Goal: Task Accomplishment & Management: Complete application form

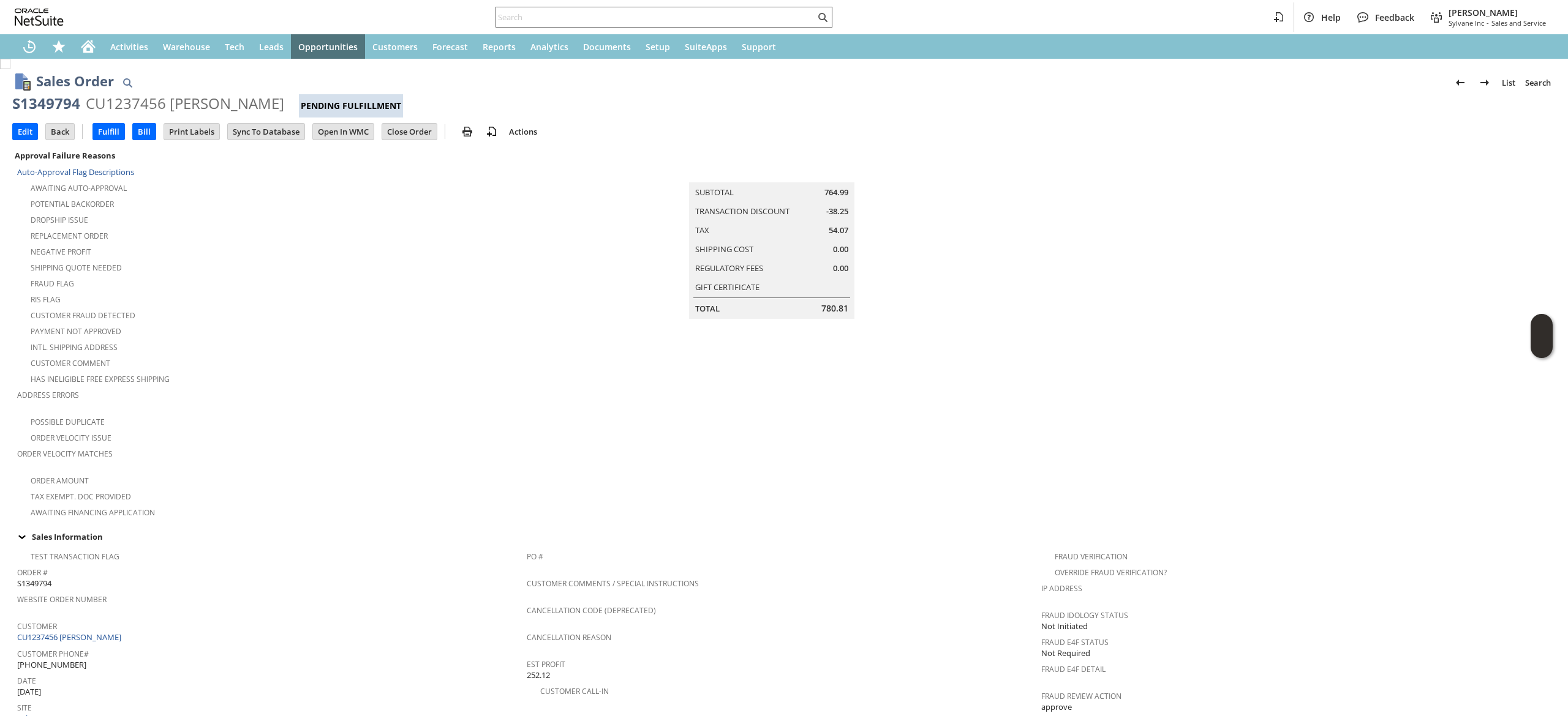
click at [627, 15] on input "text" at bounding box center [655, 17] width 319 height 15
paste input "3157243191"
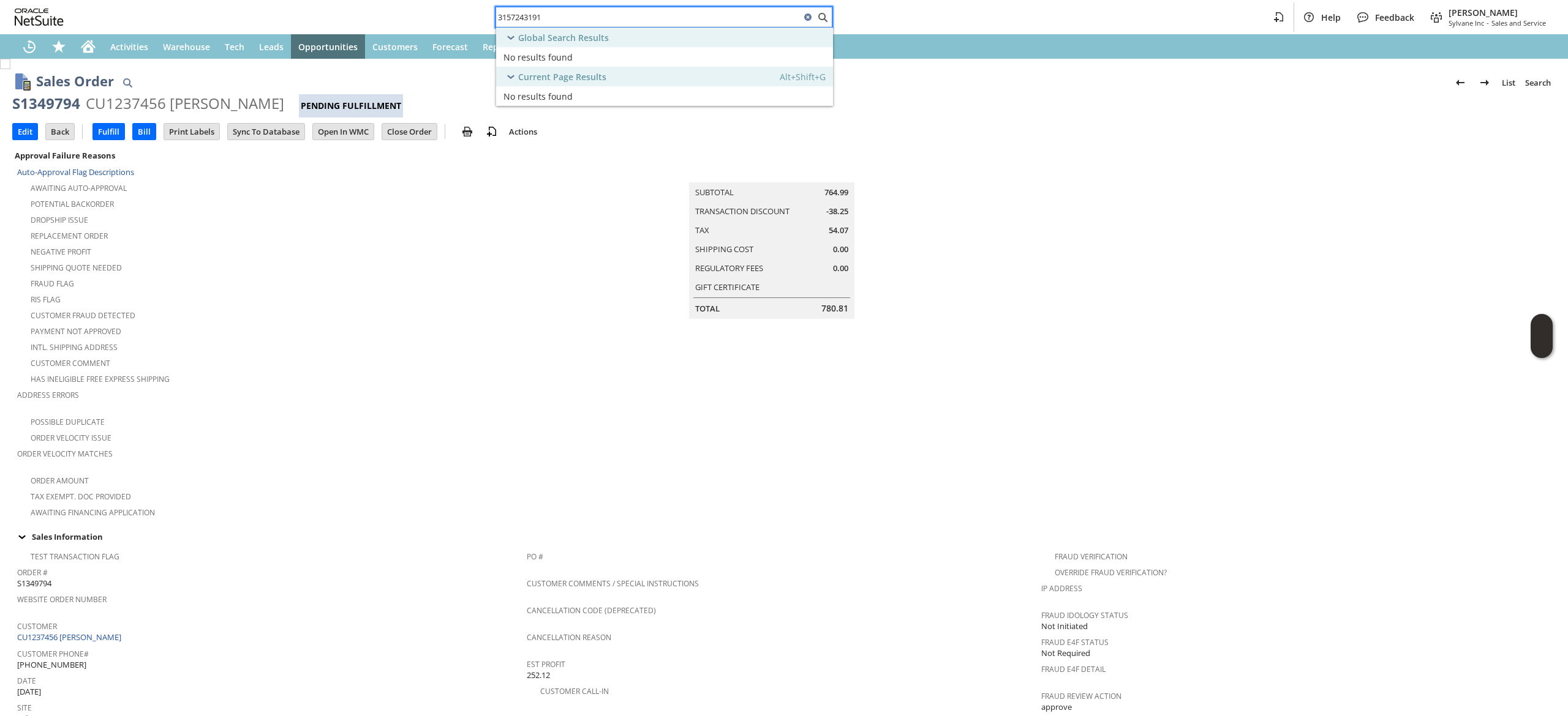
click at [619, 19] on input "3157243191" at bounding box center [648, 17] width 304 height 15
click at [705, 27] on div "3157243191" at bounding box center [663, 17] width 337 height 21
click at [711, 24] on input "3157243191" at bounding box center [648, 17] width 304 height 15
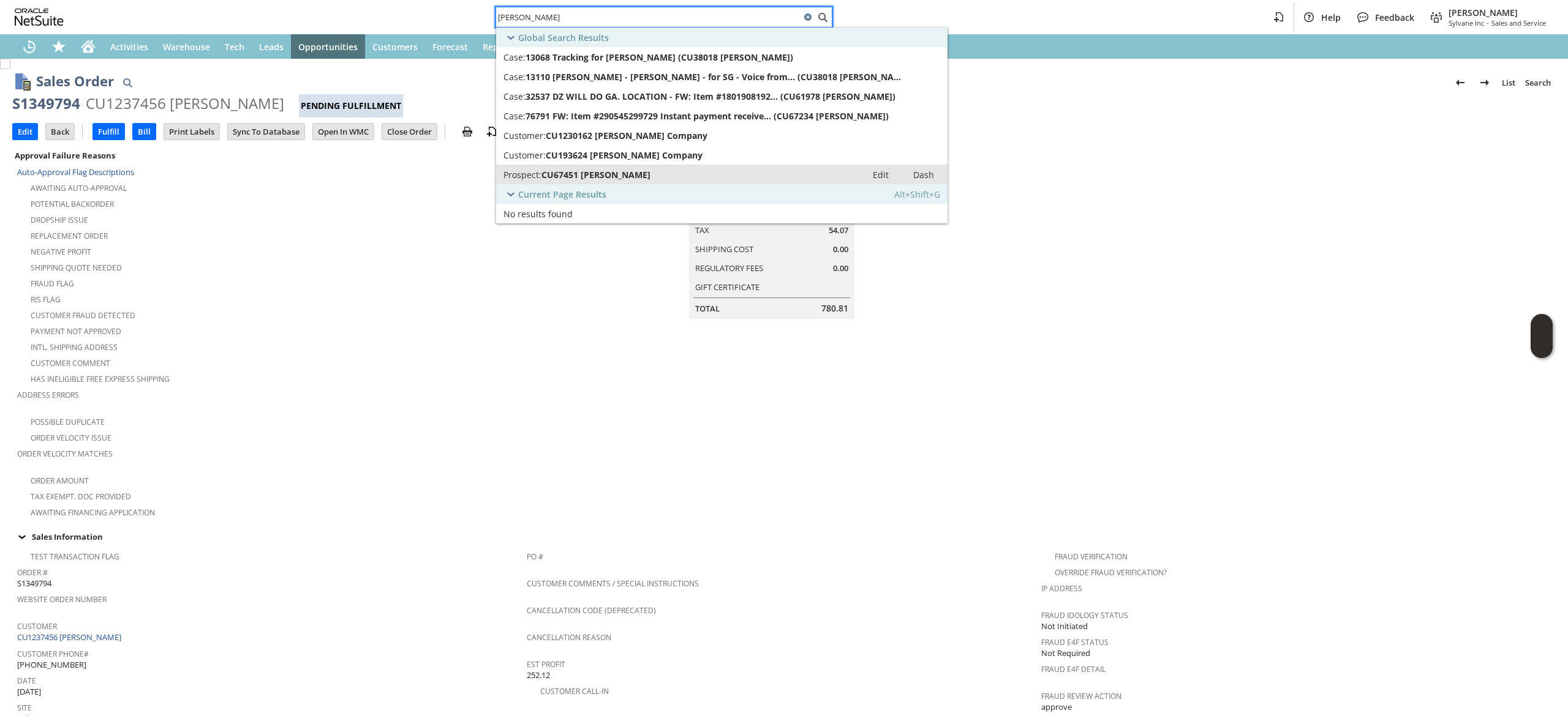
type input "FW Webb"
click at [748, 168] on link "Prospect: CU67451 F.W. Webb Edit Dash" at bounding box center [721, 175] width 452 height 20
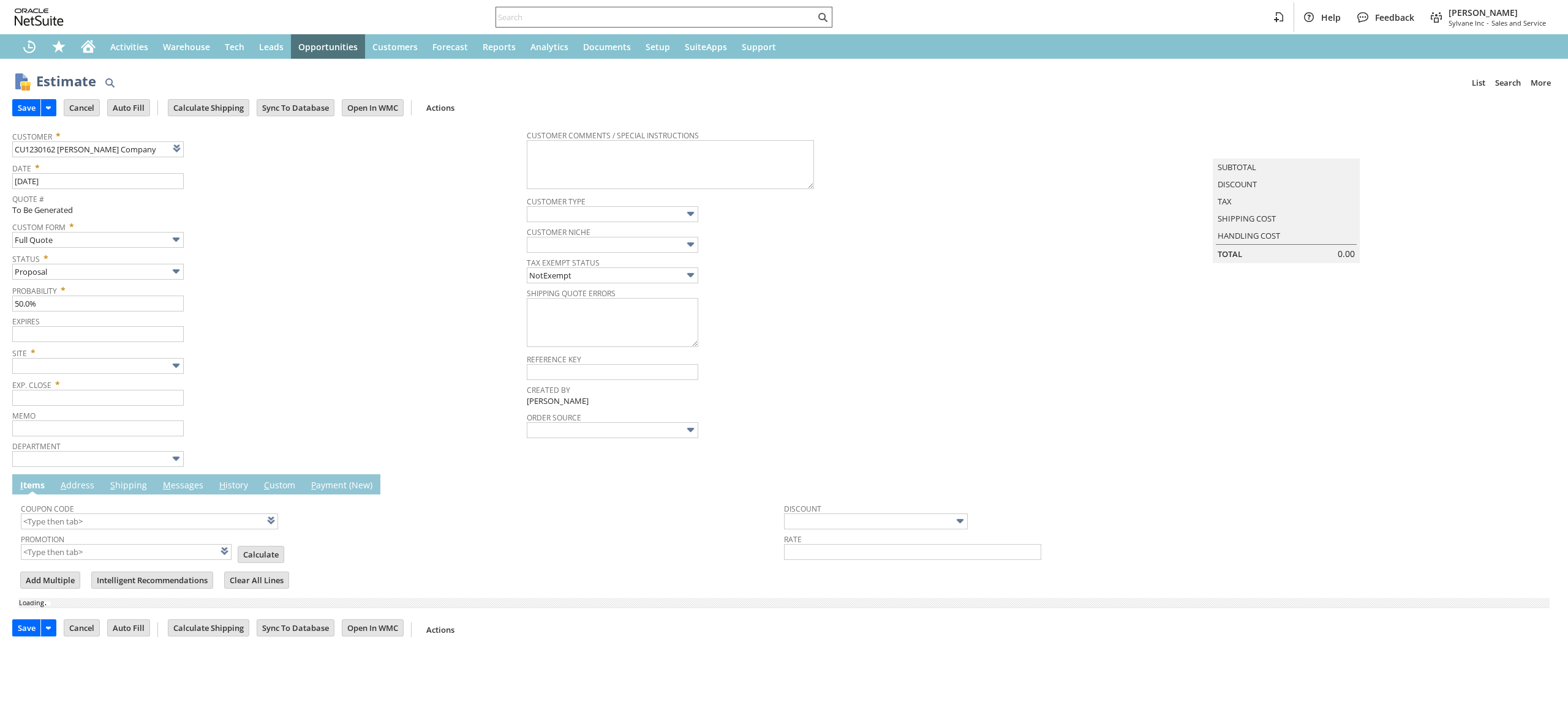
click at [606, 22] on input "text" at bounding box center [655, 17] width 319 height 15
click at [604, 19] on input "text" at bounding box center [655, 17] width 319 height 15
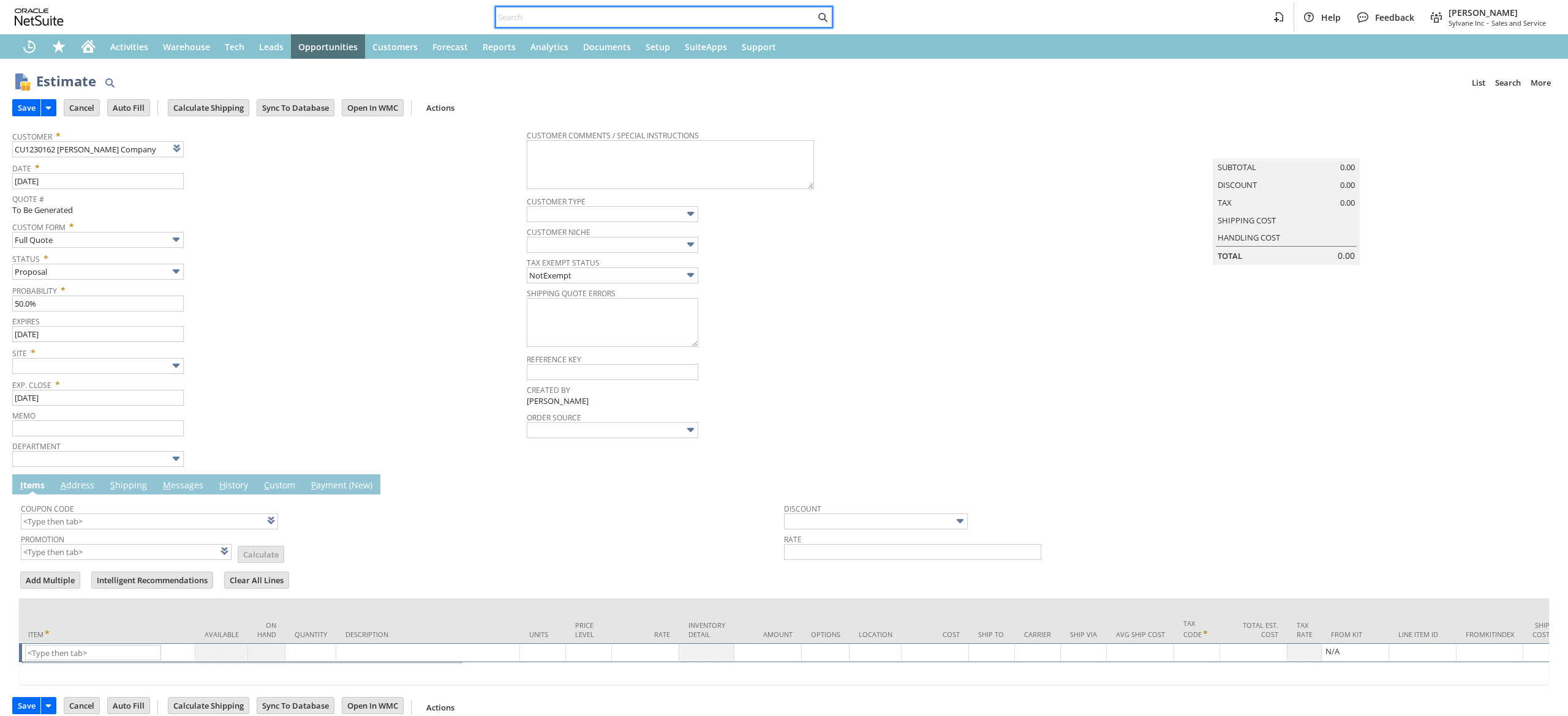
type input "[DATE]"
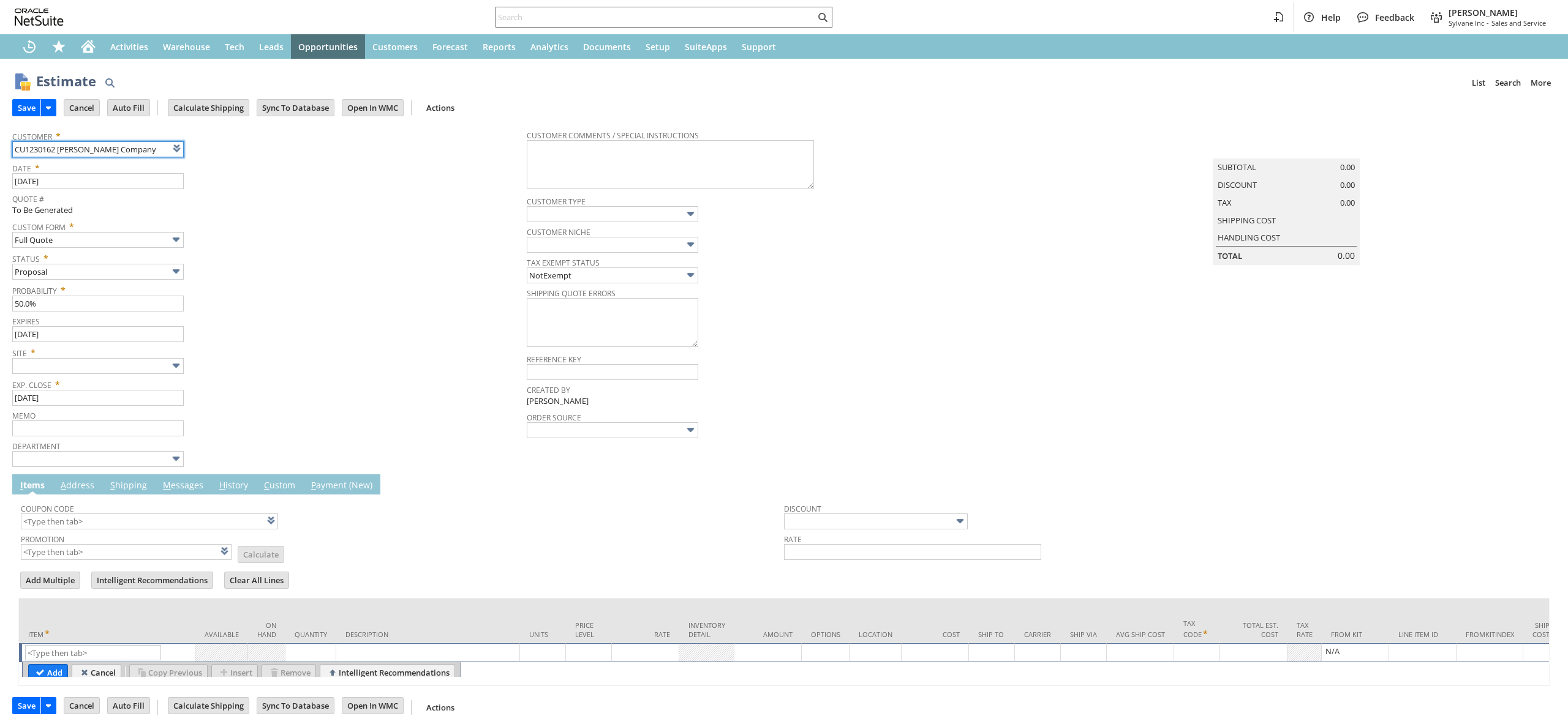
paste input "trb@fwwebb.com"
type input "trb@fwwebb.comCU1230162 F. W. Webb Company"
type input "Intelligent Recommendations ⁰"
type input "CU1230162 [PERSON_NAME] Company"
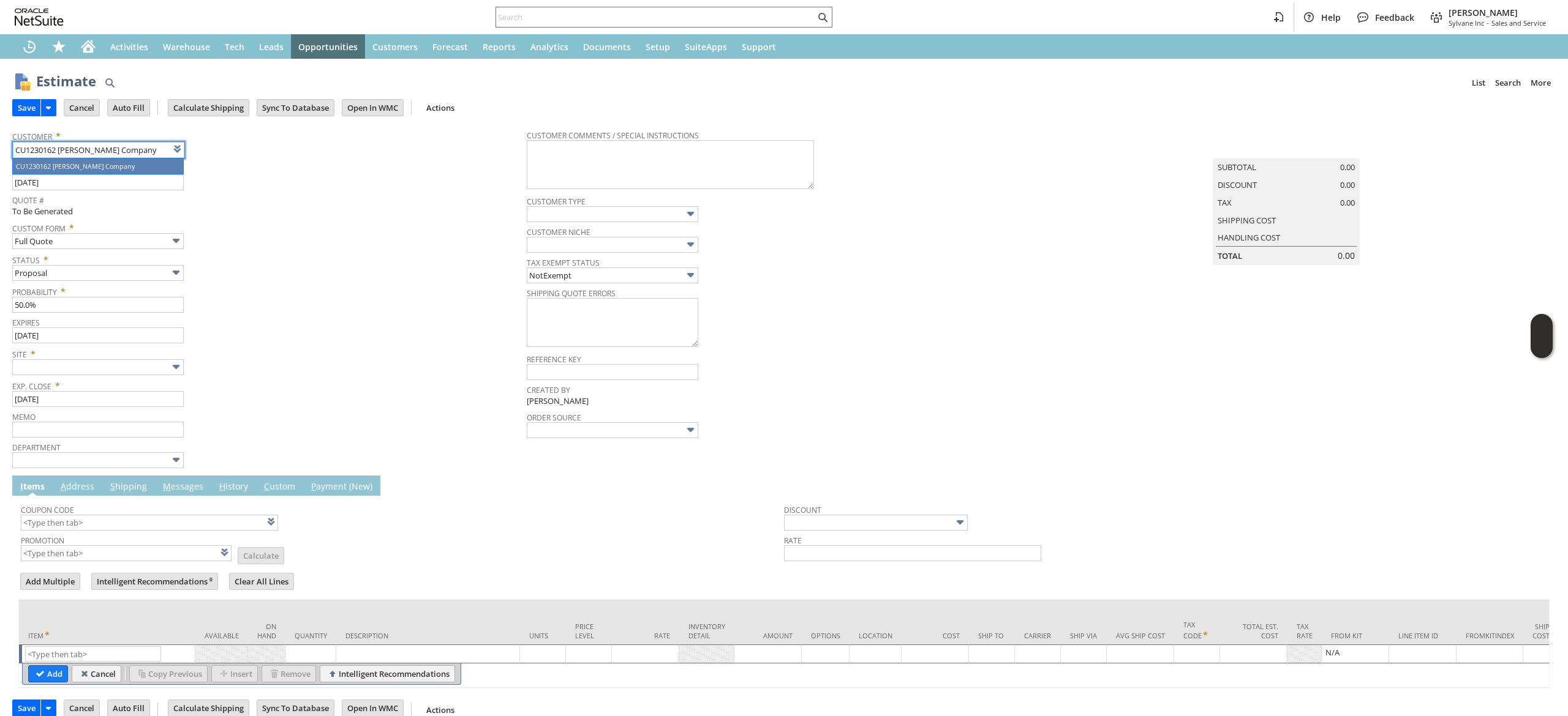
click at [265, 358] on div "Site *" at bounding box center [266, 359] width 508 height 31
click at [69, 656] on input "text" at bounding box center [93, 652] width 136 height 15
paste input "qu14856"
type input "qu14856"
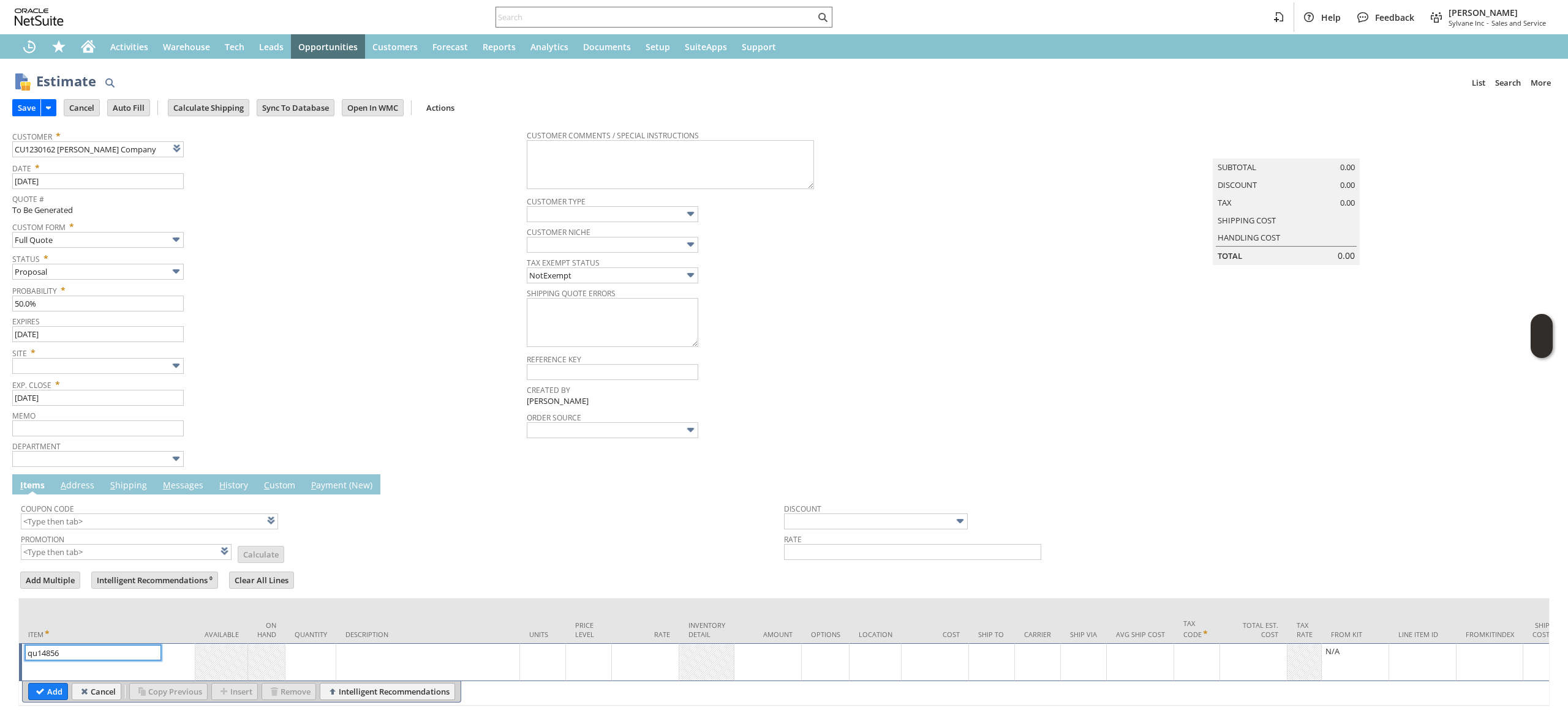
type input "Base Price"
type input "qu14856"
click at [51, 685] on input "Add" at bounding box center [47, 691] width 39 height 16
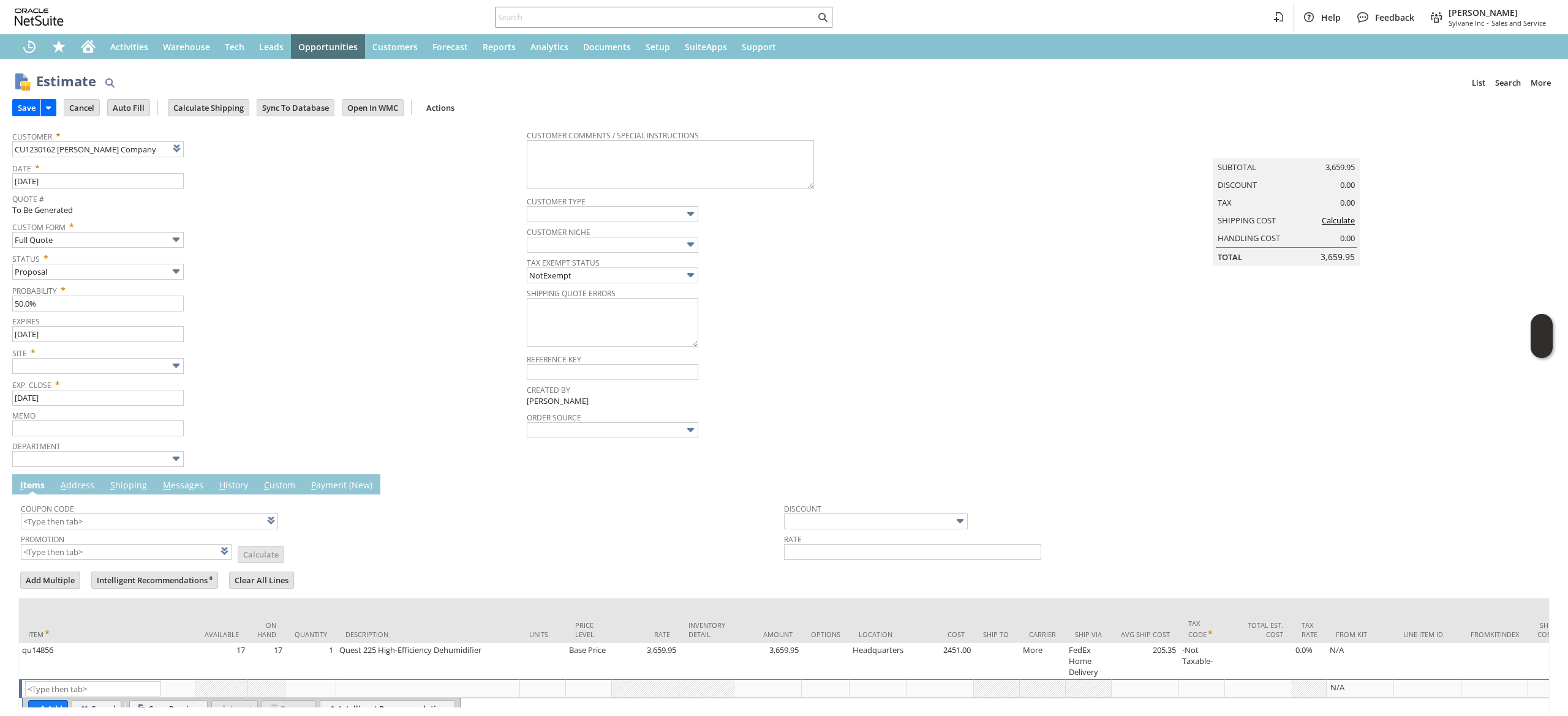
click at [50, 686] on input "text" at bounding box center [93, 688] width 136 height 15
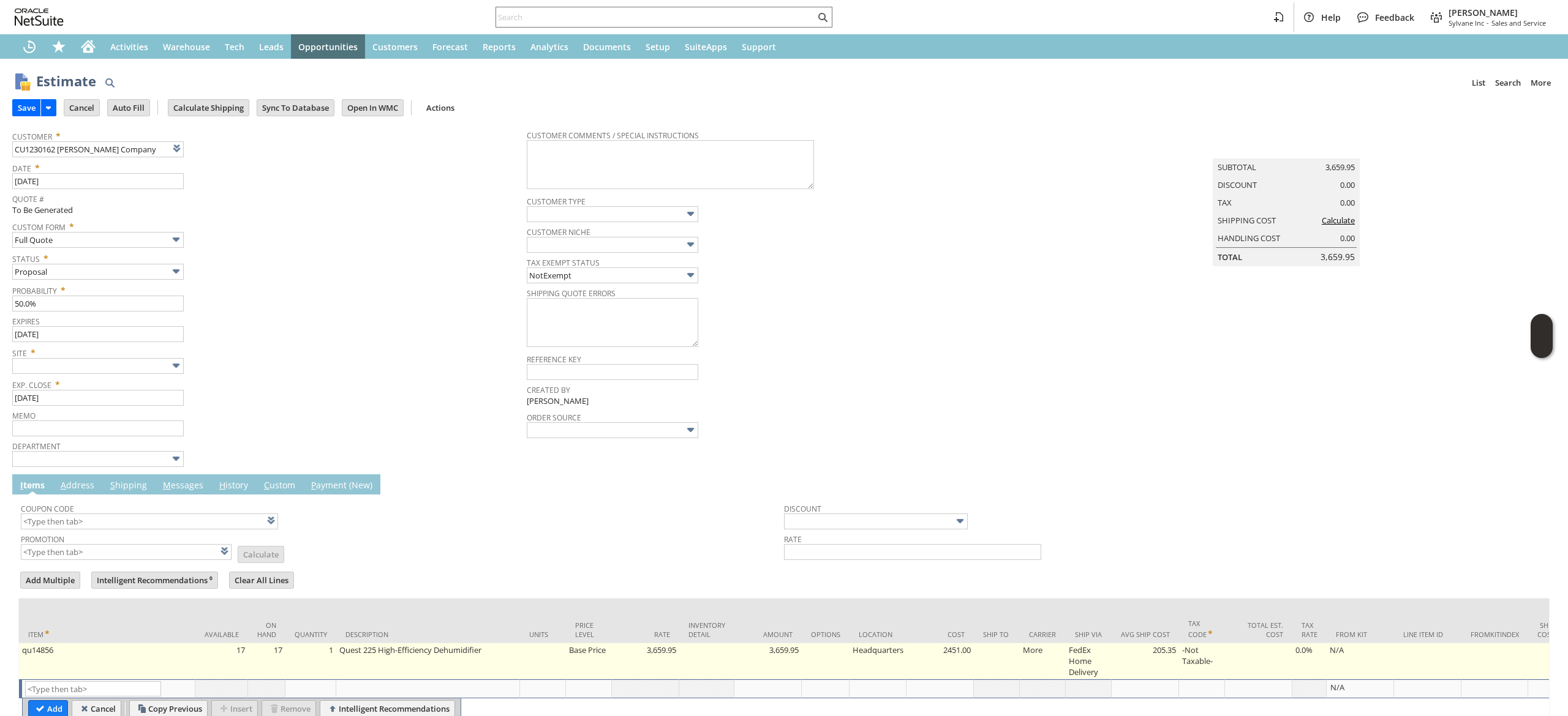
type input "Intelligent Recommendations¹⁰"
click at [584, 666] on td "Base Price" at bounding box center [589, 661] width 45 height 37
type input "Base Price"
type input "qu14856"
type input "OK"
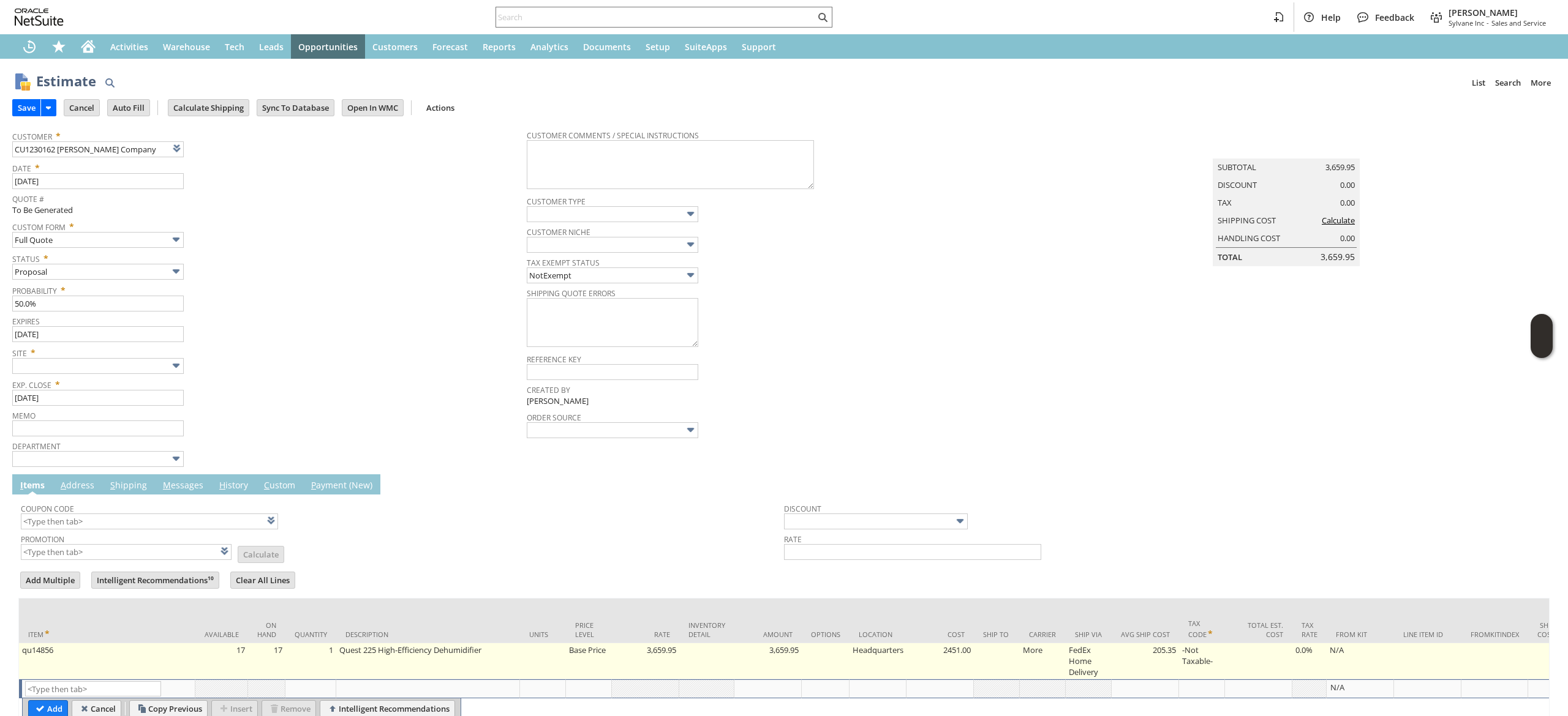
type input "Make Copy"
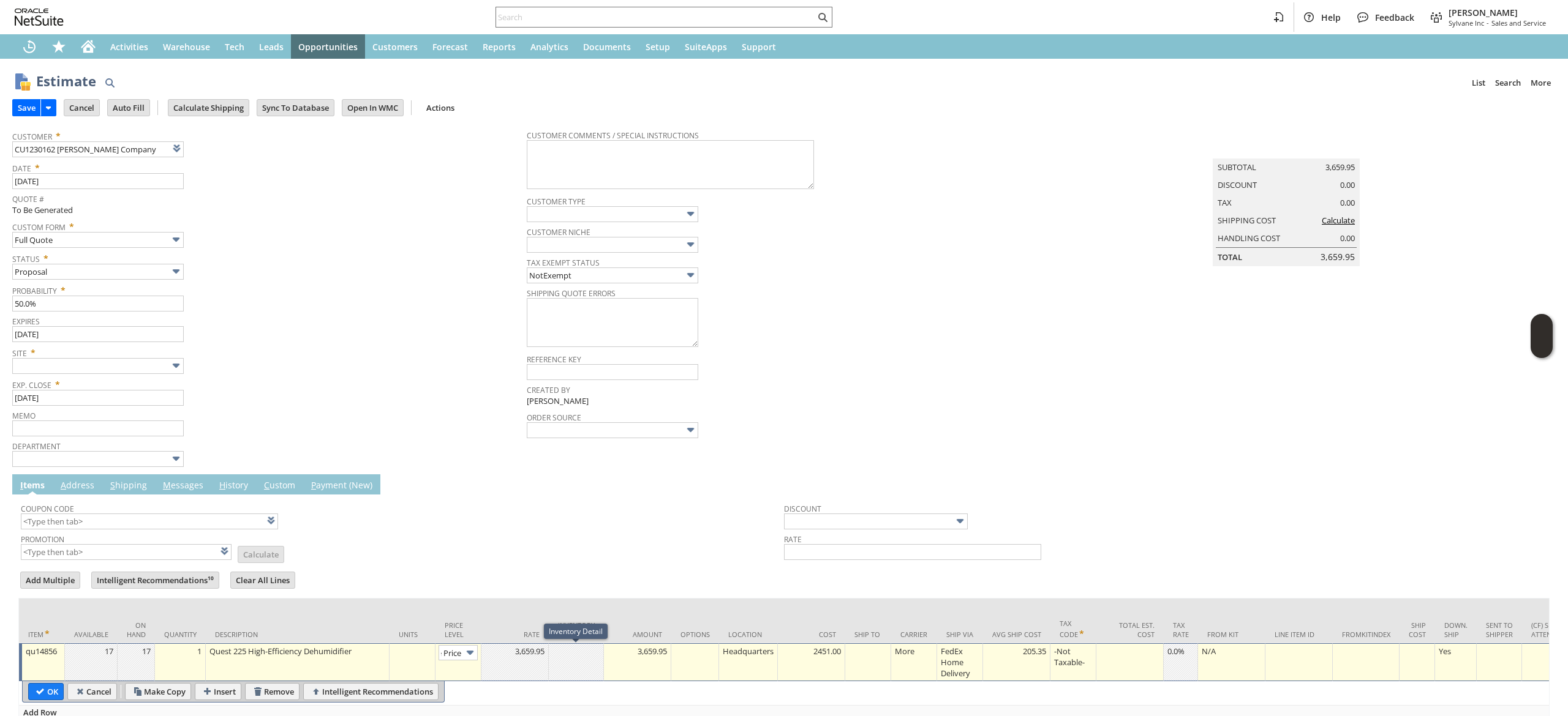
type input "Base Price"
click at [458, 646] on td "Base Price" at bounding box center [458, 662] width 45 height 38
click at [220, 115] on input "Calculate Shipping" at bounding box center [207, 108] width 80 height 16
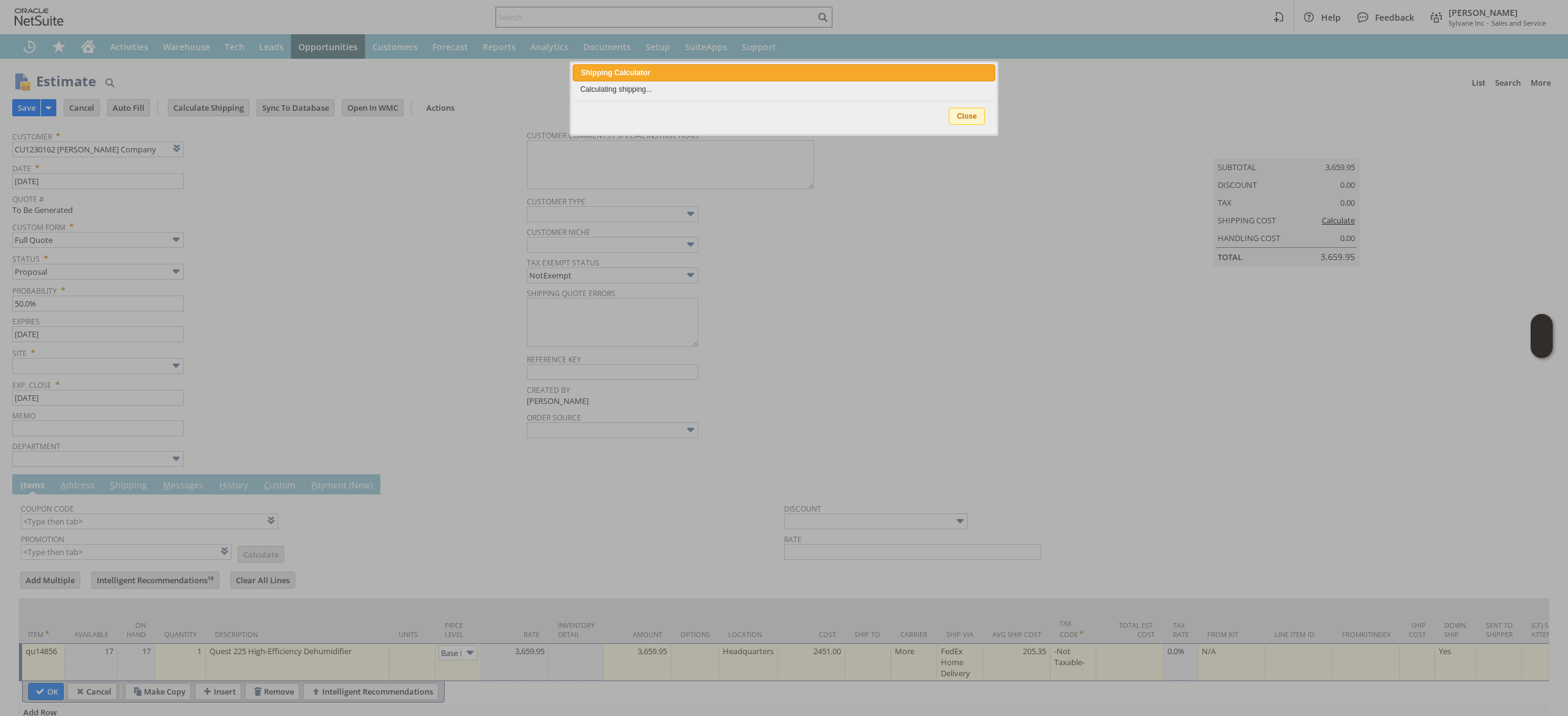
type input "Add"
type input "Copy Previous"
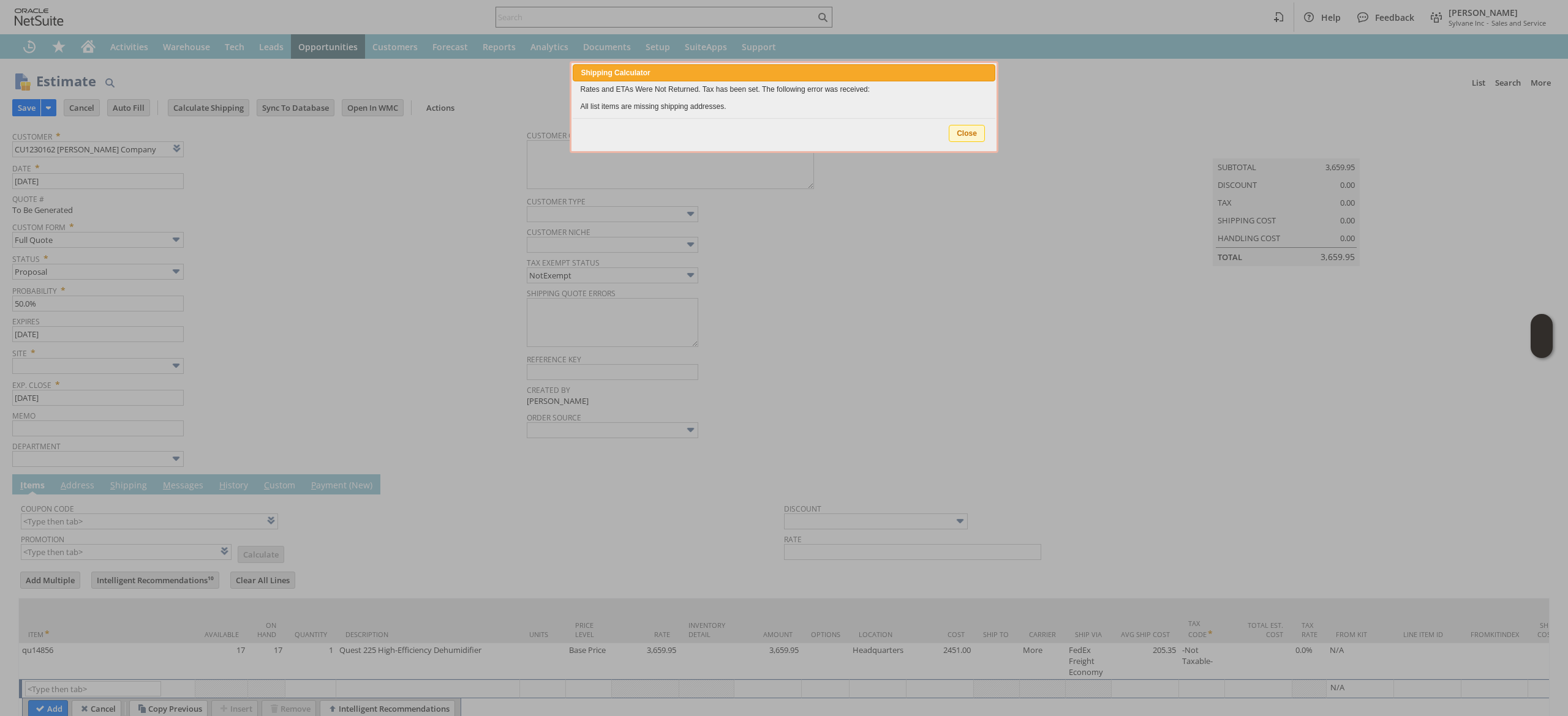
click at [973, 134] on span "Close" at bounding box center [966, 133] width 35 height 16
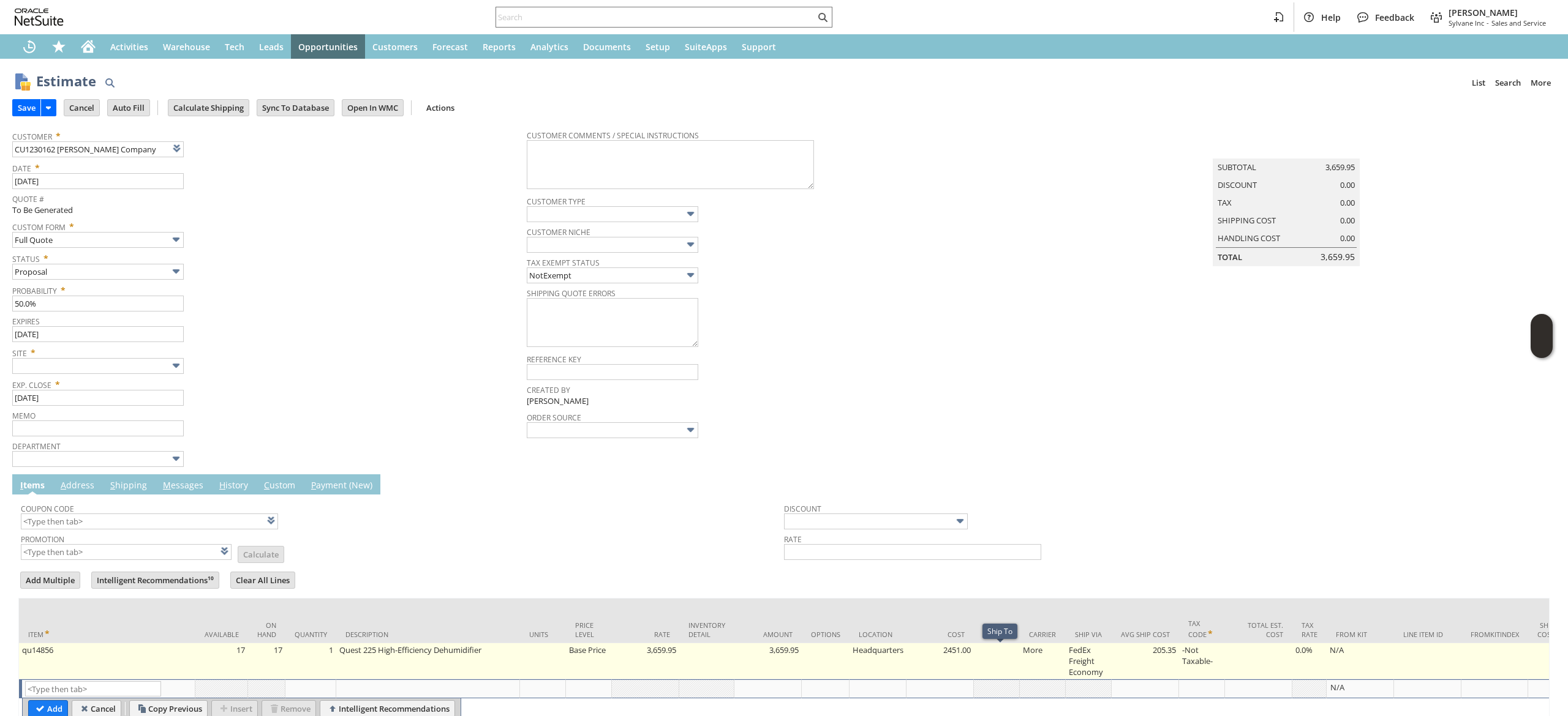
click at [1011, 671] on td at bounding box center [996, 661] width 45 height 37
type input "OK"
type input "Make Copy"
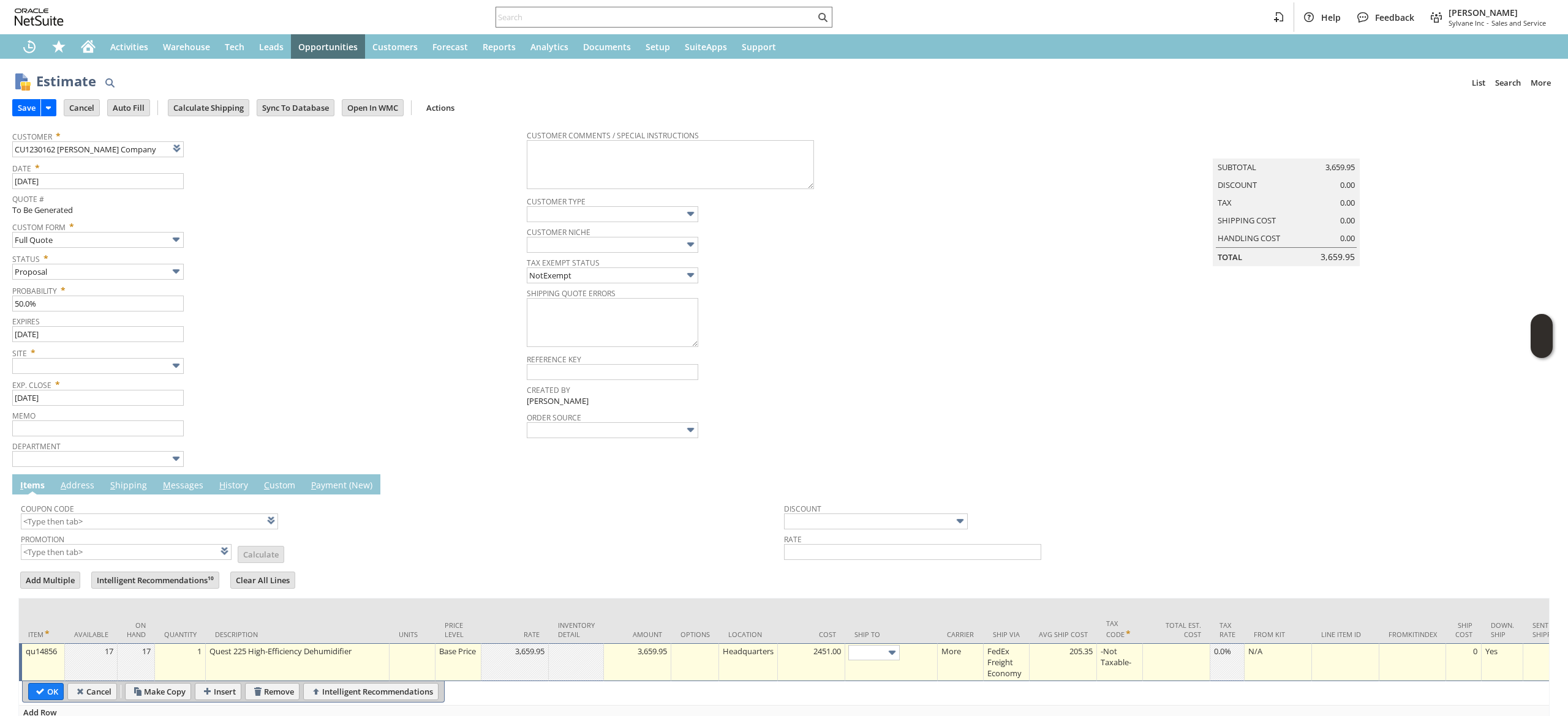
click at [872, 646] on td at bounding box center [891, 662] width 93 height 38
click at [875, 658] on input "text" at bounding box center [873, 652] width 51 height 15
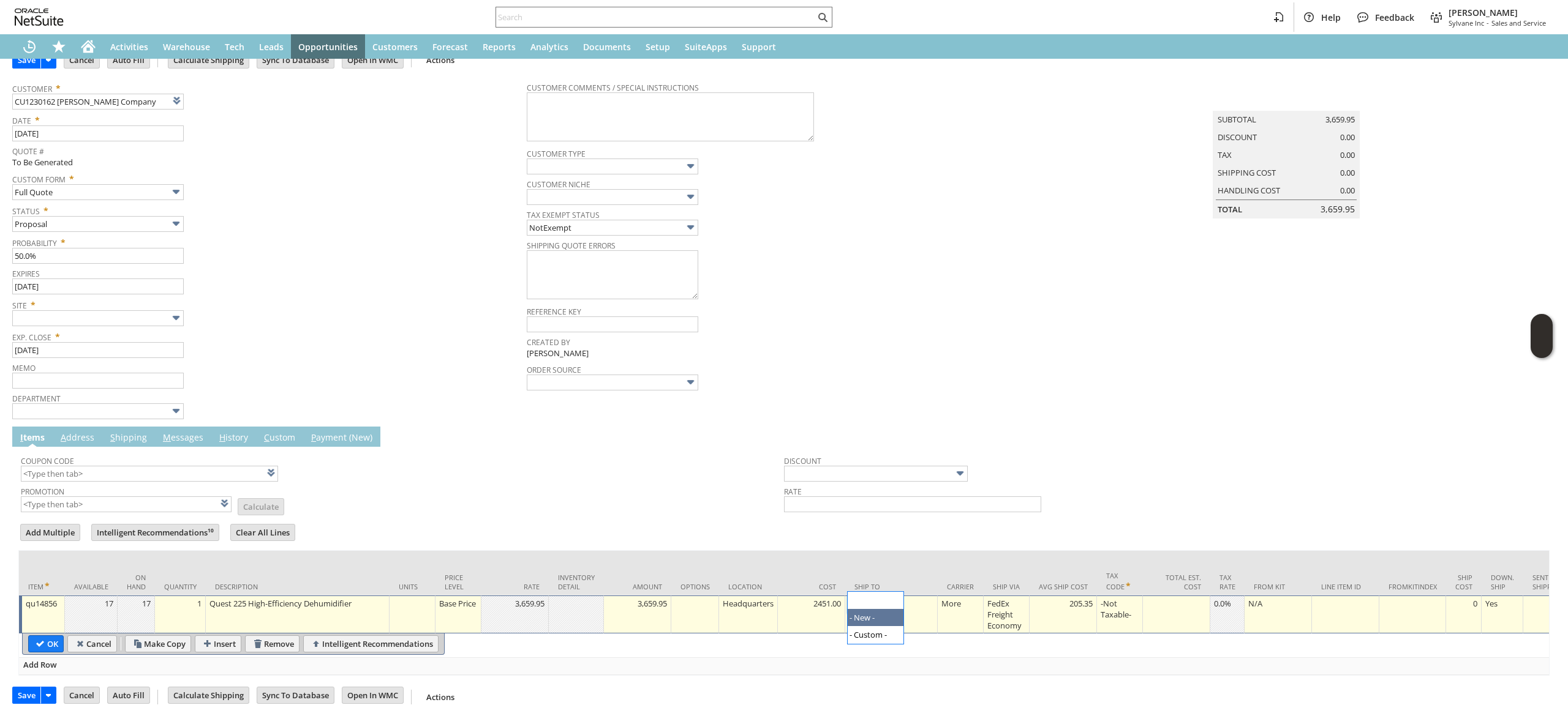
scroll to position [72, 0]
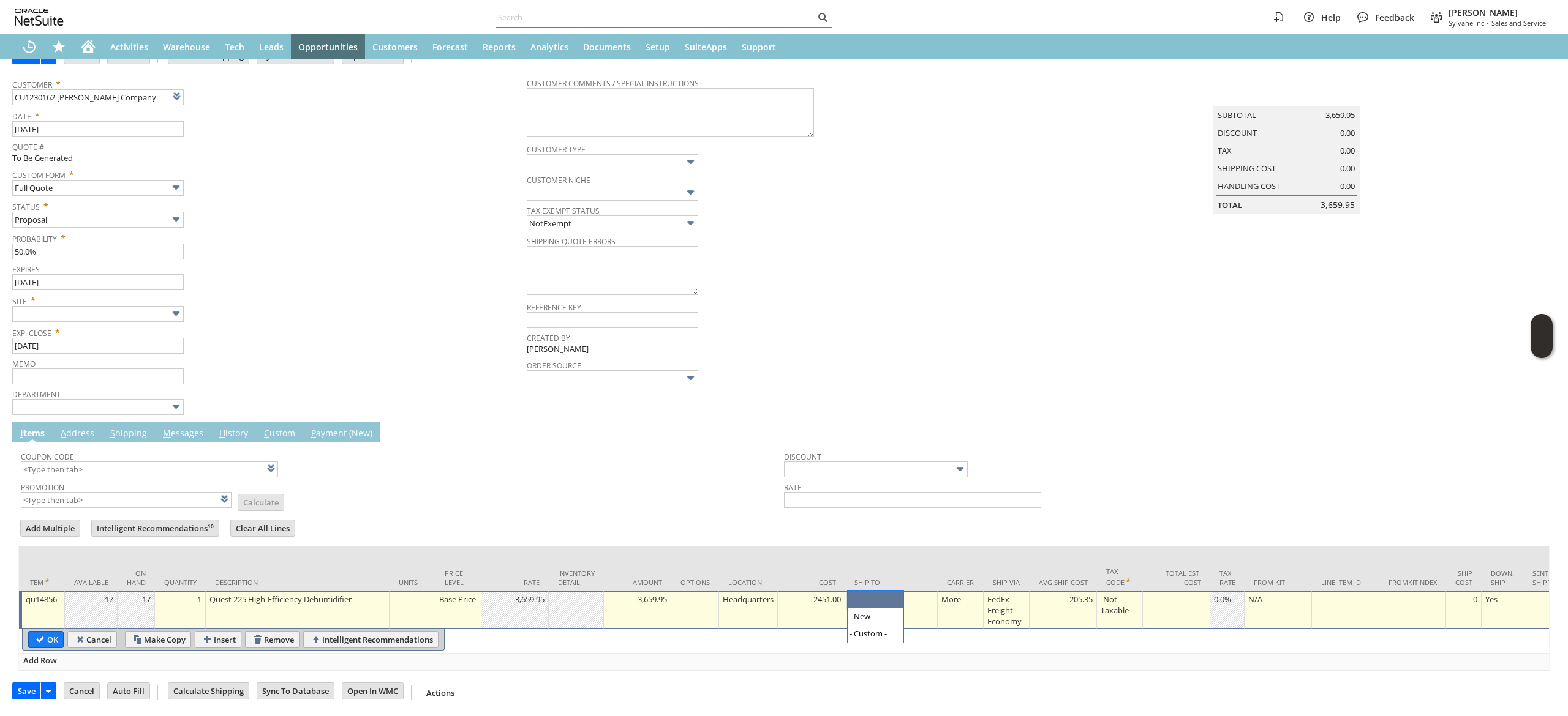
drag, startPoint x: 460, startPoint y: 438, endPoint x: 423, endPoint y: 400, distance: 53.0
click at [458, 448] on span "Coupon Code" at bounding box center [399, 455] width 757 height 14
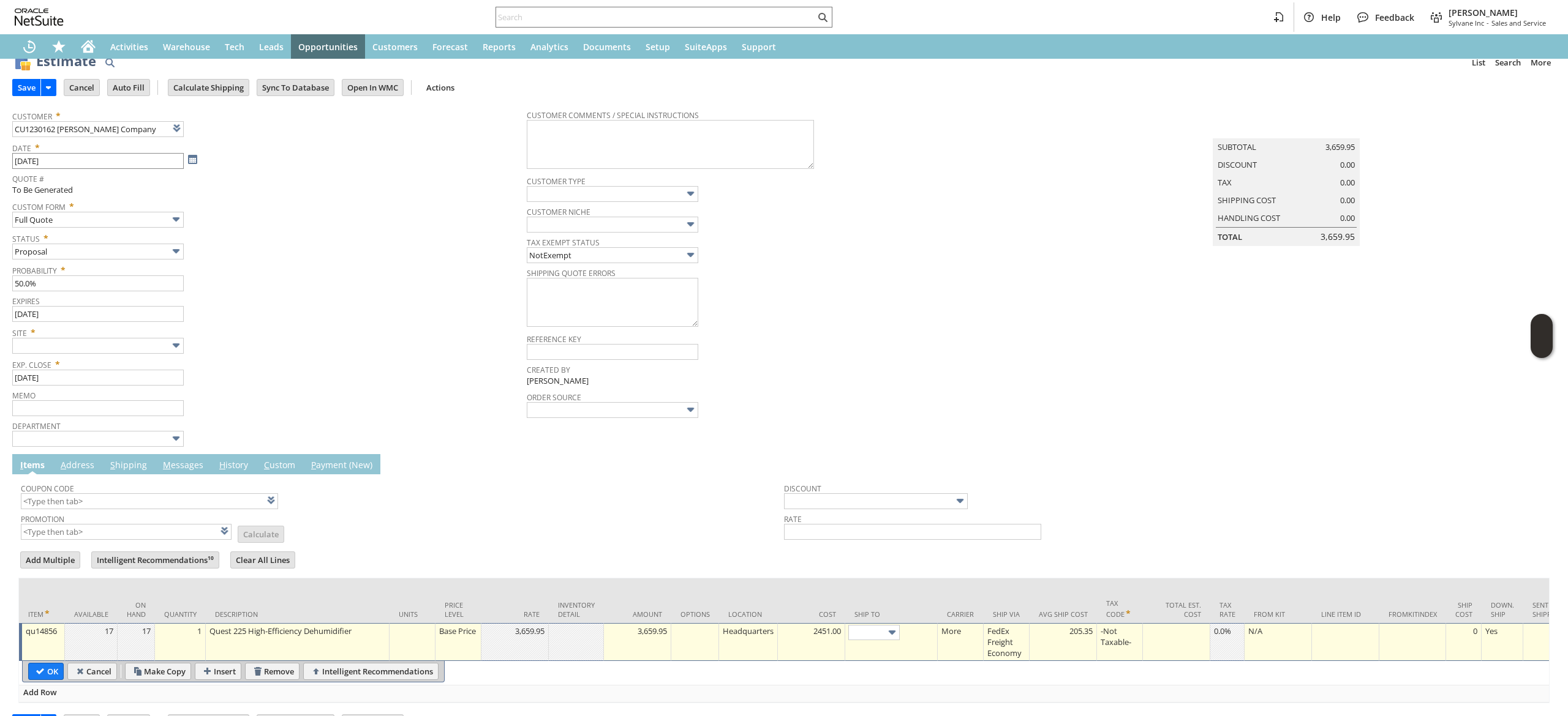
scroll to position [0, 0]
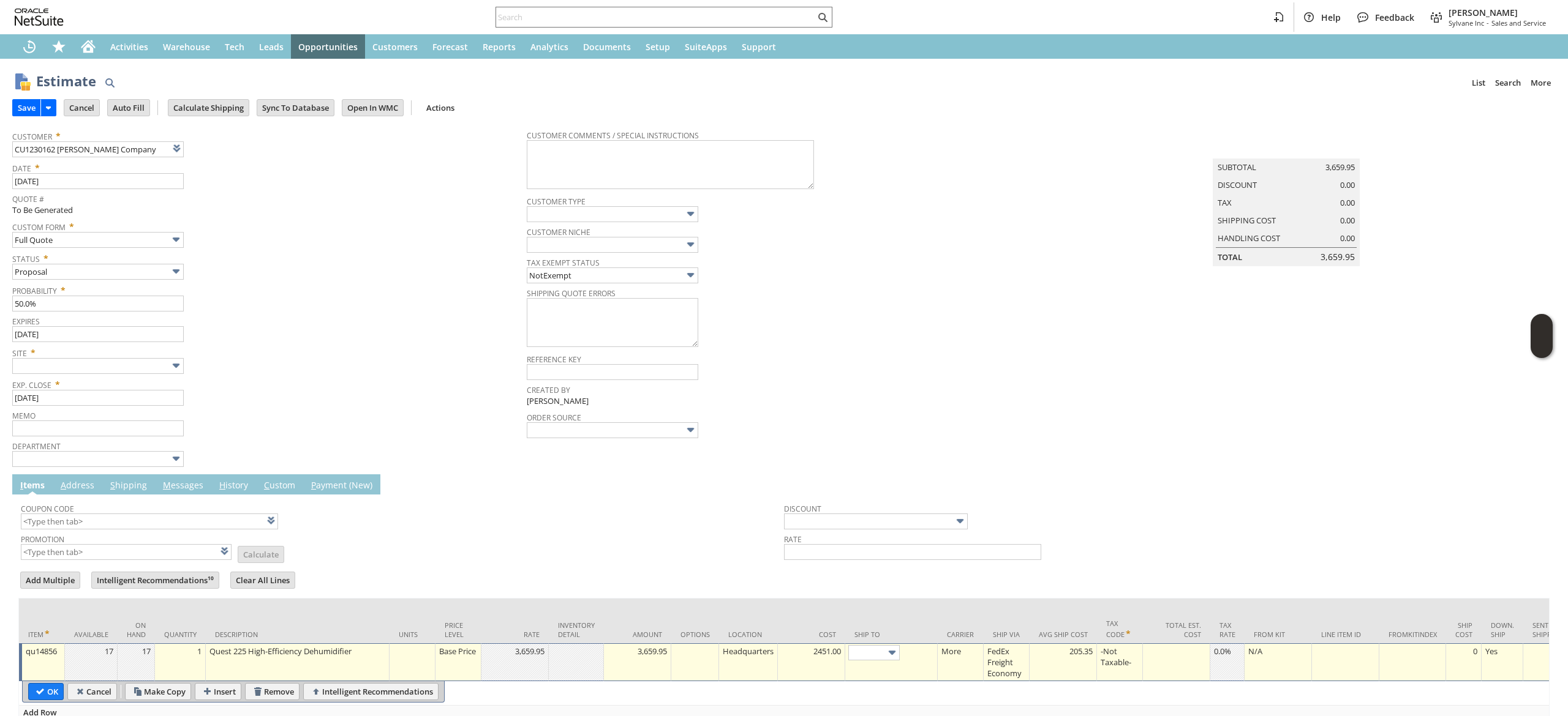
click at [210, 139] on span "Customer *" at bounding box center [266, 133] width 508 height 15
click at [208, 144] on link at bounding box center [207, 148] width 14 height 14
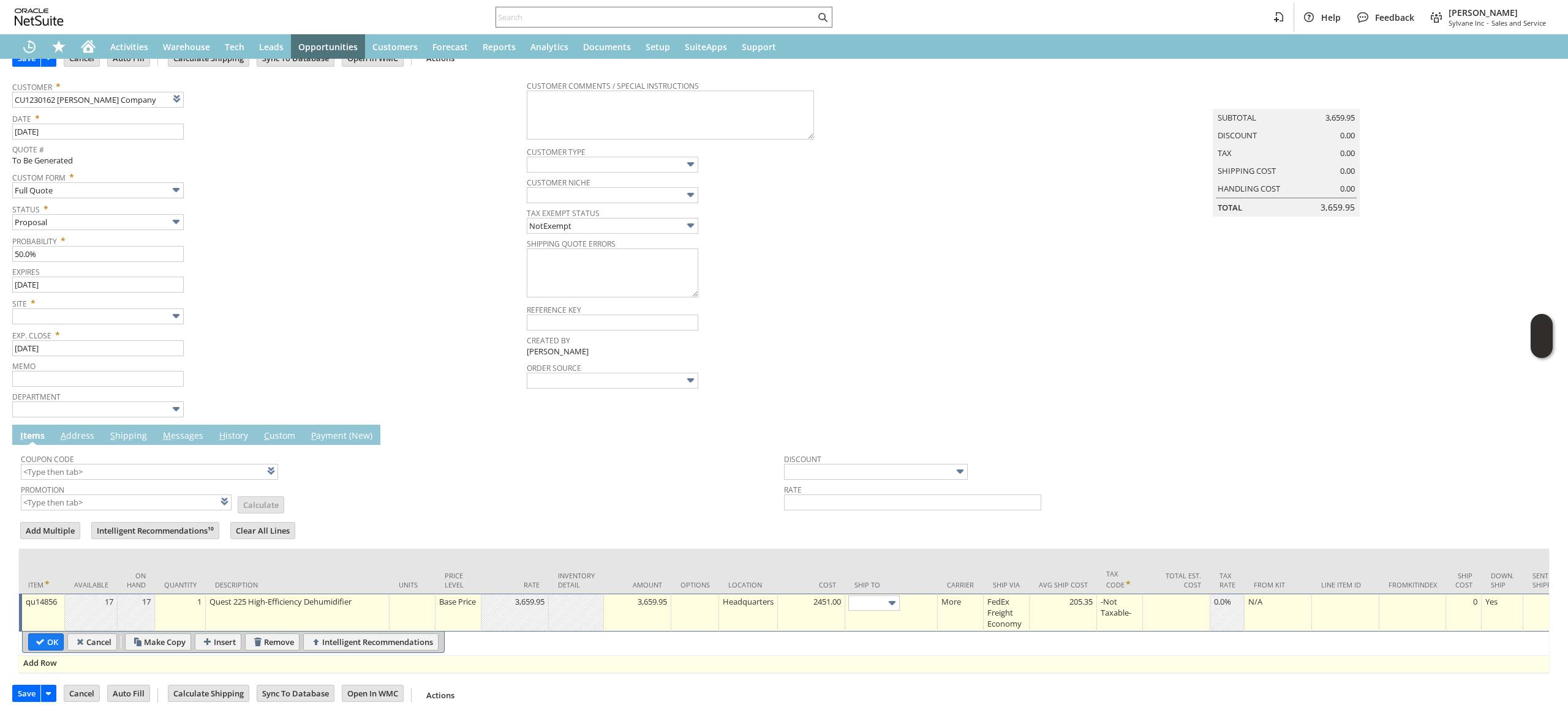
scroll to position [72, 0]
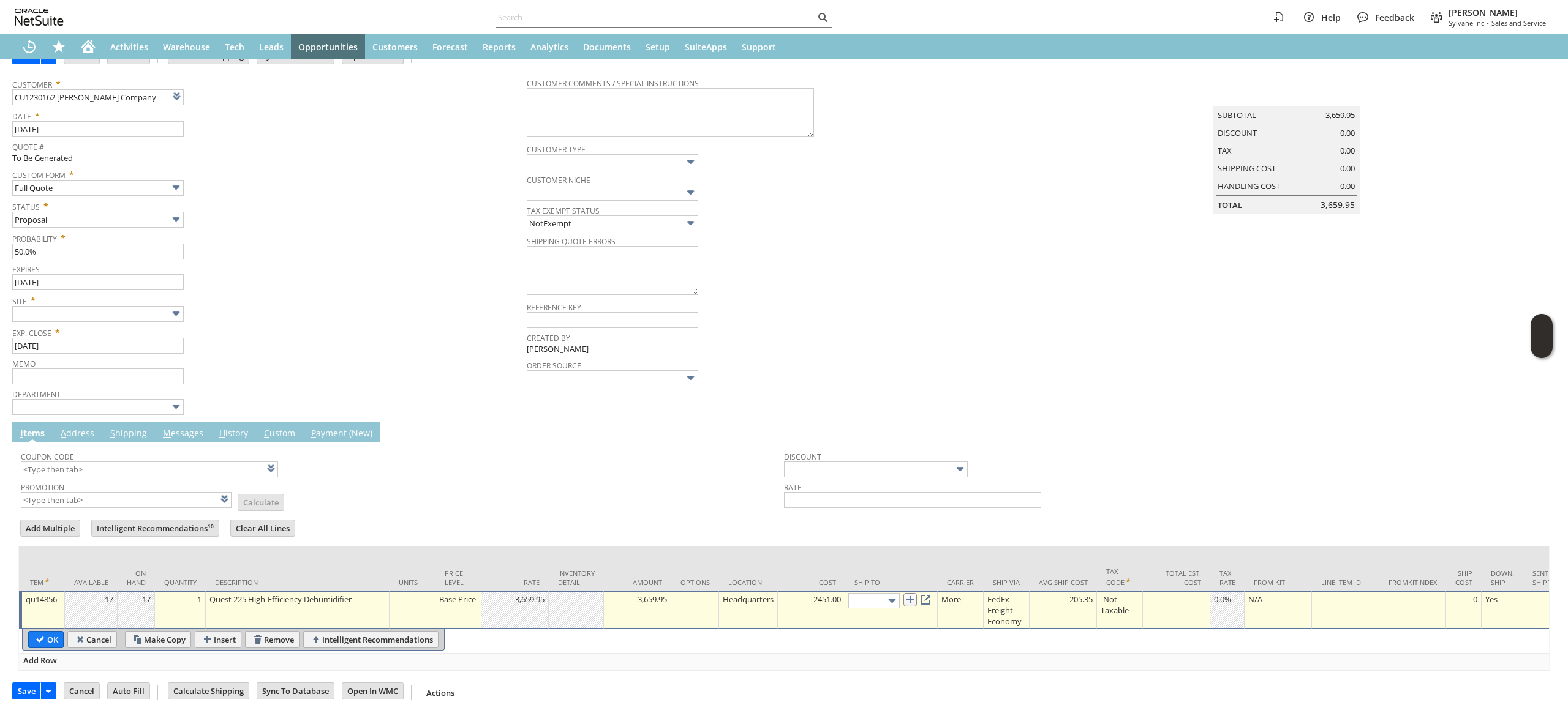
click at [912, 594] on link at bounding box center [910, 600] width 14 height 14
type input "160 Middlesex Tpke"
drag, startPoint x: 41, startPoint y: 616, endPoint x: 164, endPoint y: 395, distance: 252.9
click at [41, 632] on input "OK" at bounding box center [45, 640] width 35 height 16
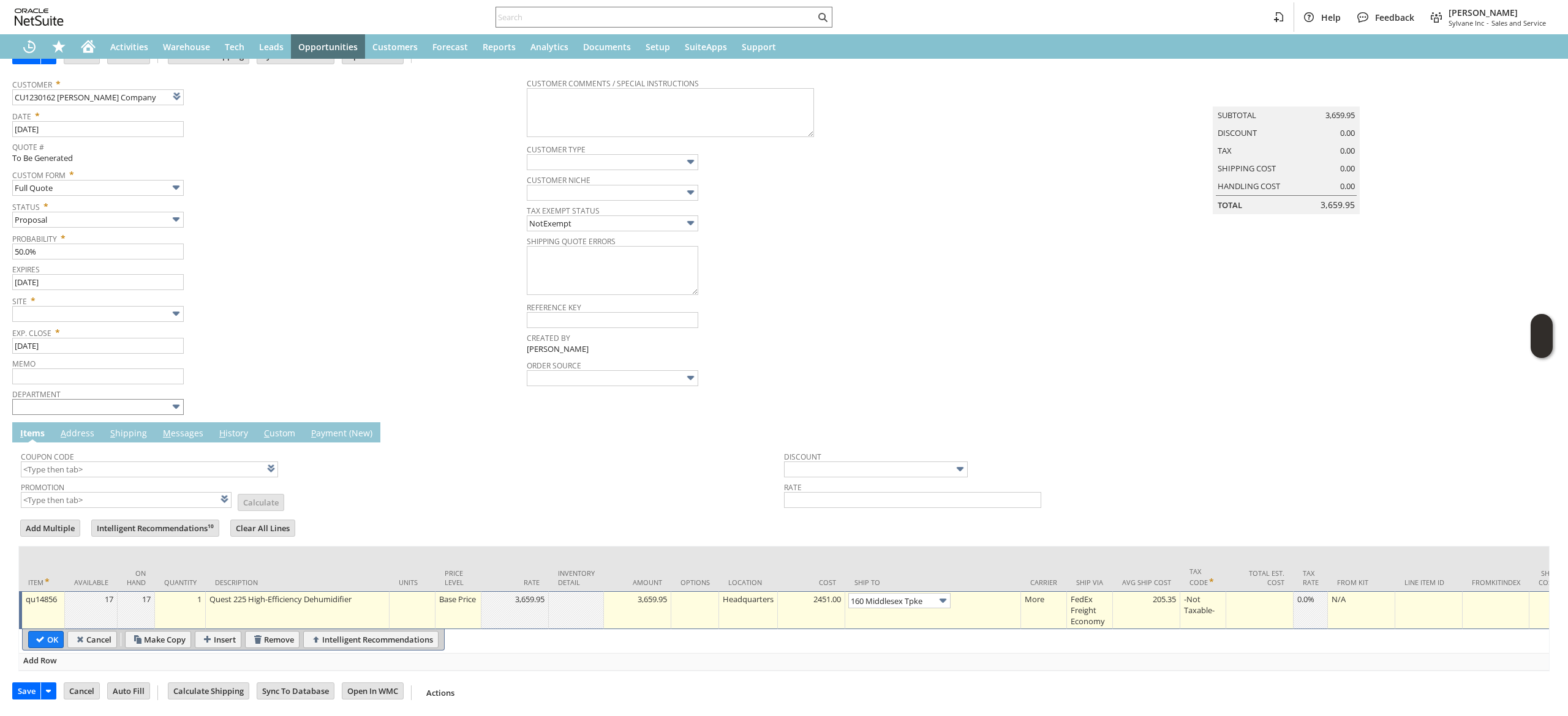
type input "Add"
type input "Copy Previous"
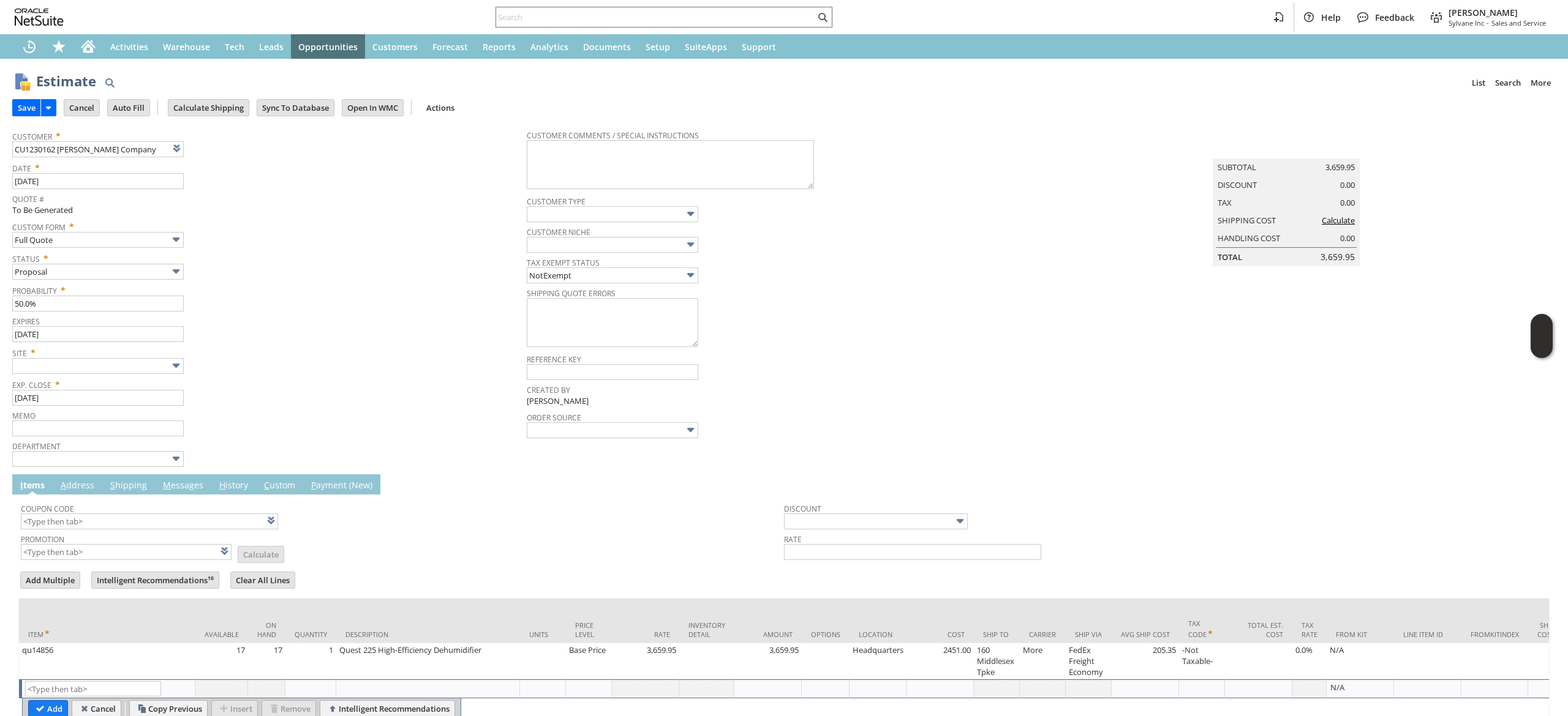
click at [214, 117] on td "Calculate Shipping" at bounding box center [212, 107] width 89 height 23
click at [214, 112] on input "Calculate Shipping" at bounding box center [207, 108] width 80 height 16
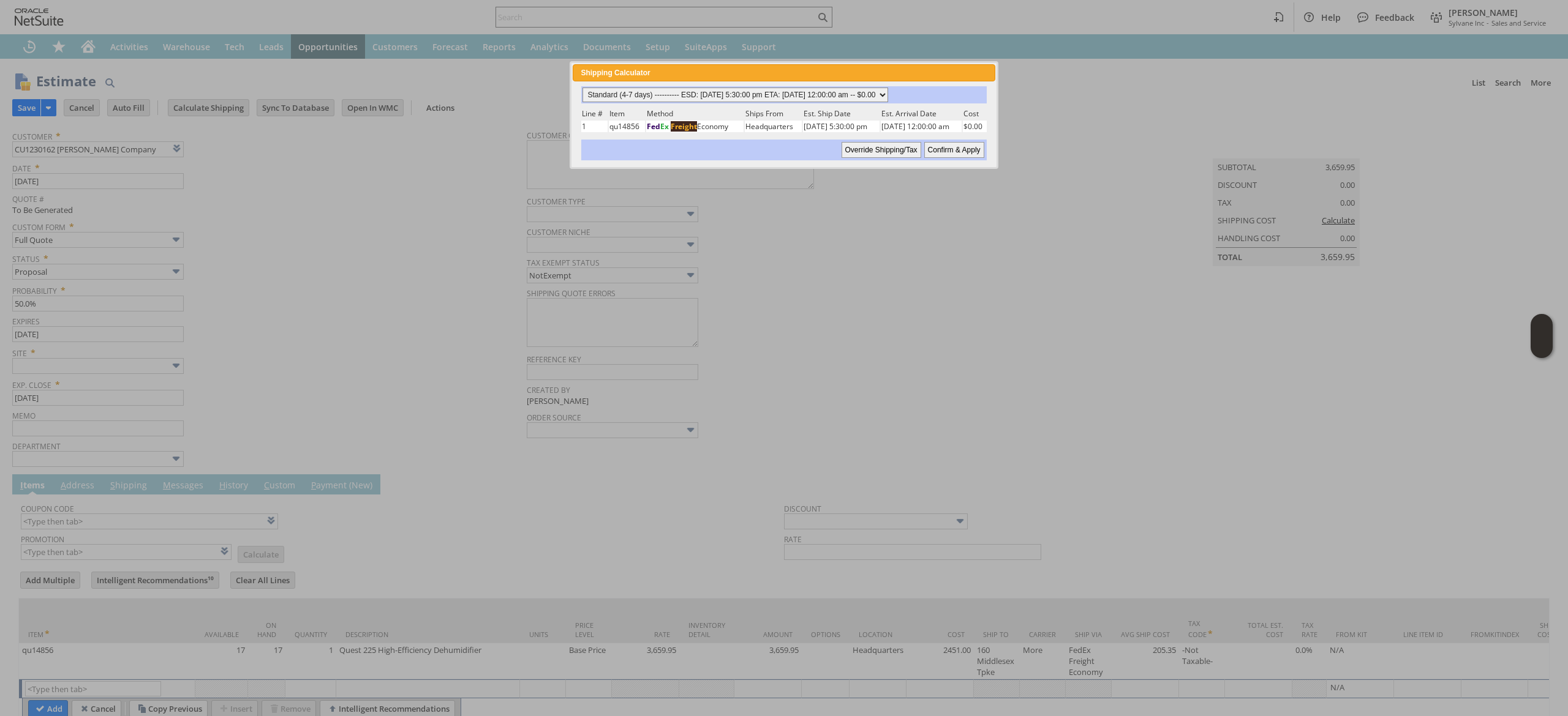
click at [725, 93] on select "Standard (4-7 days) ---------- ESD: 08/27/2025 5:30:00 pm ETA: 09/04/2025 12:00…" at bounding box center [734, 95] width 305 height 15
click at [582, 88] on select "Standard (4-7 days) ---------- ESD: 08/27/2025 5:30:00 pm ETA: 09/04/2025 12:00…" at bounding box center [734, 95] width 305 height 15
click at [992, 142] on div "Standard (4-7 days) ---------- ESD: 08/27/2025 5:30:00 pm ETA: 09/04/2025 12:00…" at bounding box center [783, 122] width 422 height 84
click at [964, 142] on input "Confirm & Apply" at bounding box center [953, 150] width 60 height 16
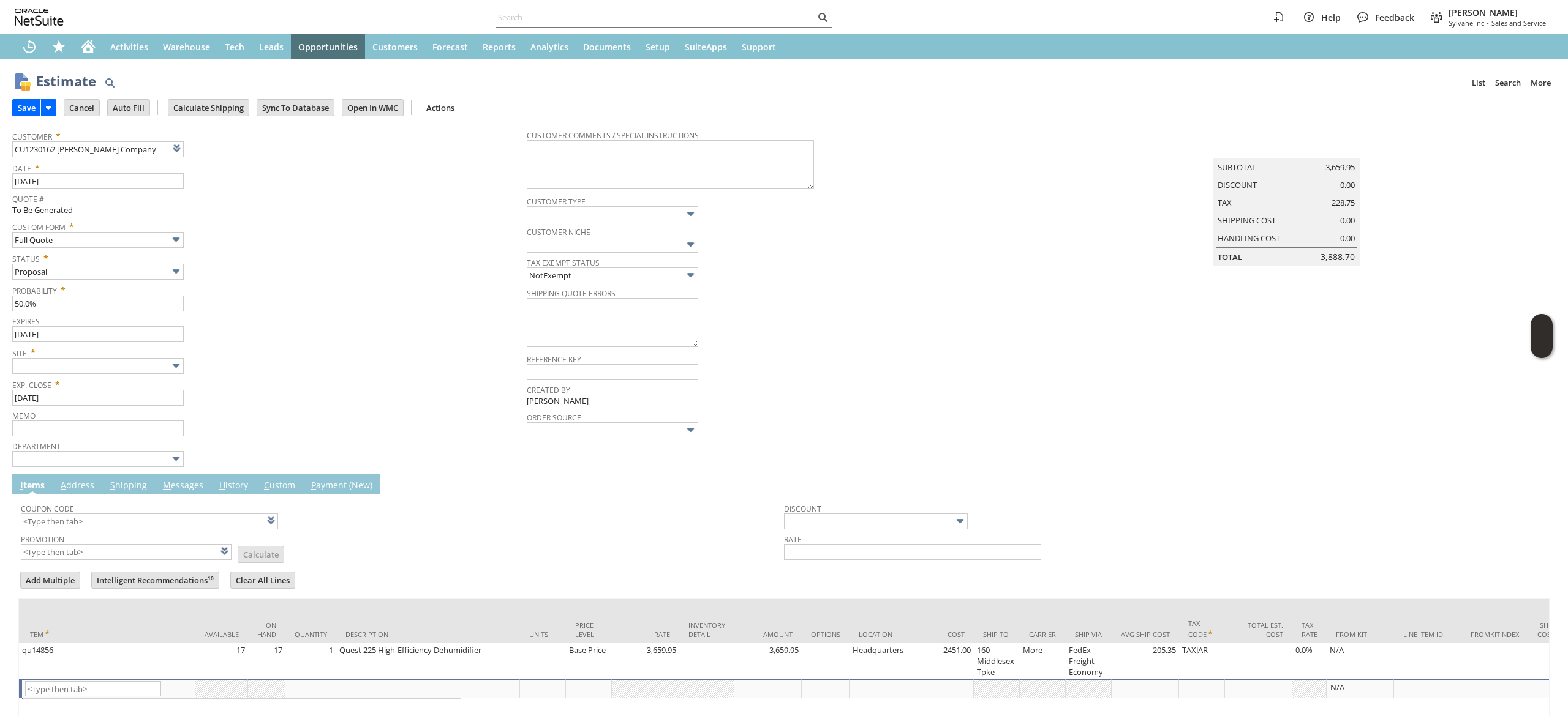
type input "Add"
type input "Copy Previous"
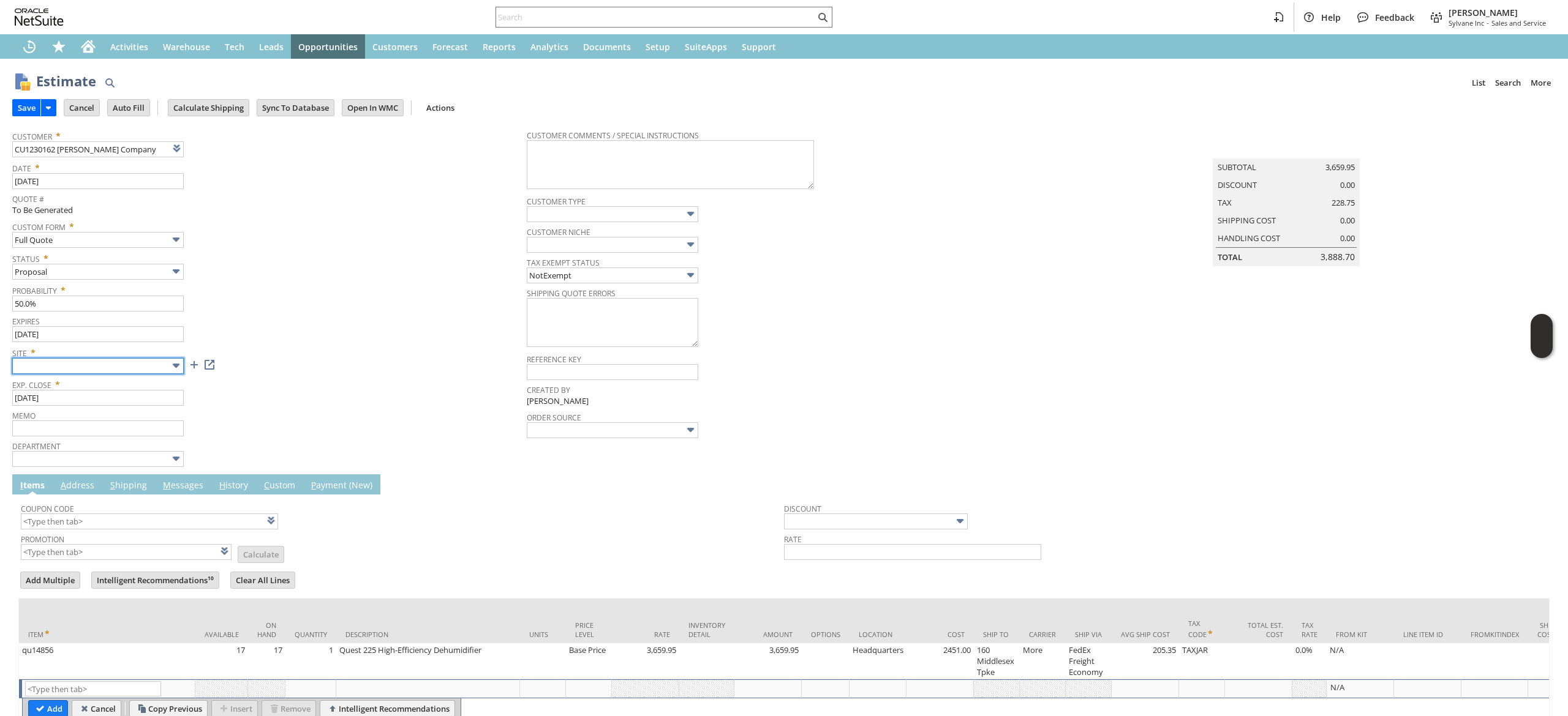
click at [120, 359] on input "text" at bounding box center [98, 366] width 172 height 16
type input "Sylvane - [DOMAIN_NAME]"
click at [178, 493] on link "M essages" at bounding box center [183, 486] width 46 height 14
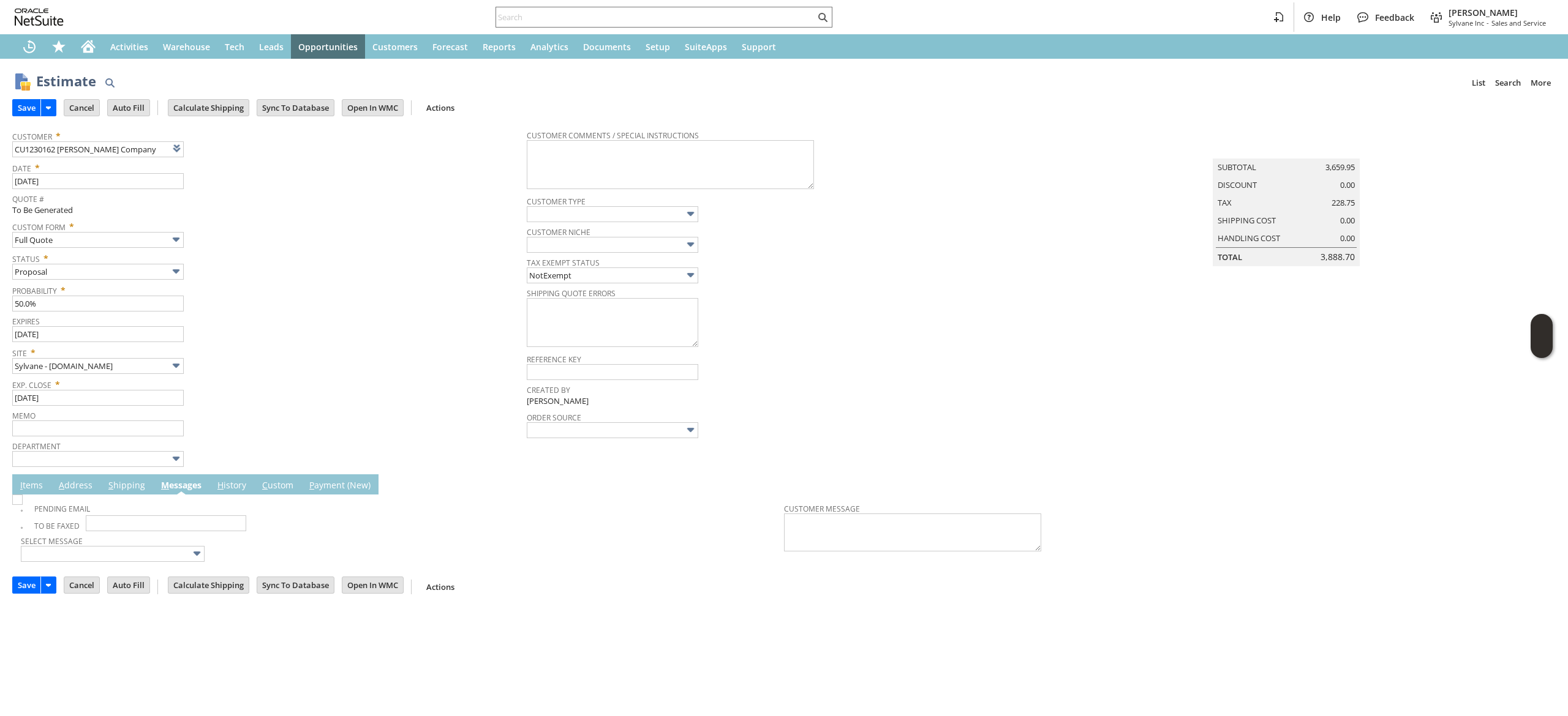
click at [30, 500] on td "Pending Email" at bounding box center [402, 506] width 763 height 19
click at [23, 505] on img at bounding box center [17, 500] width 11 height 11
checkbox input "true"
click at [21, 100] on input "Save" at bounding box center [27, 108] width 28 height 16
click at [208, 142] on link at bounding box center [207, 148] width 14 height 14
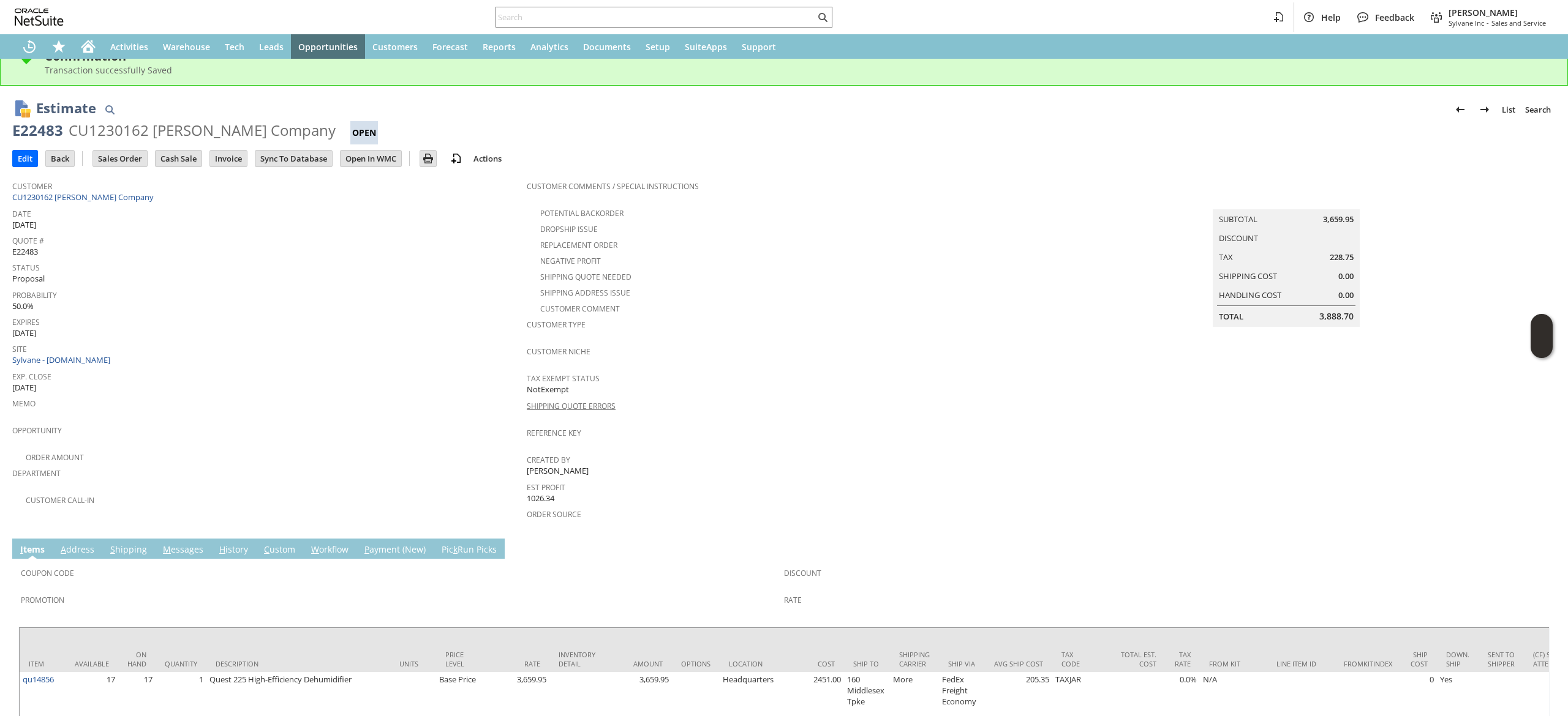
scroll to position [75, 0]
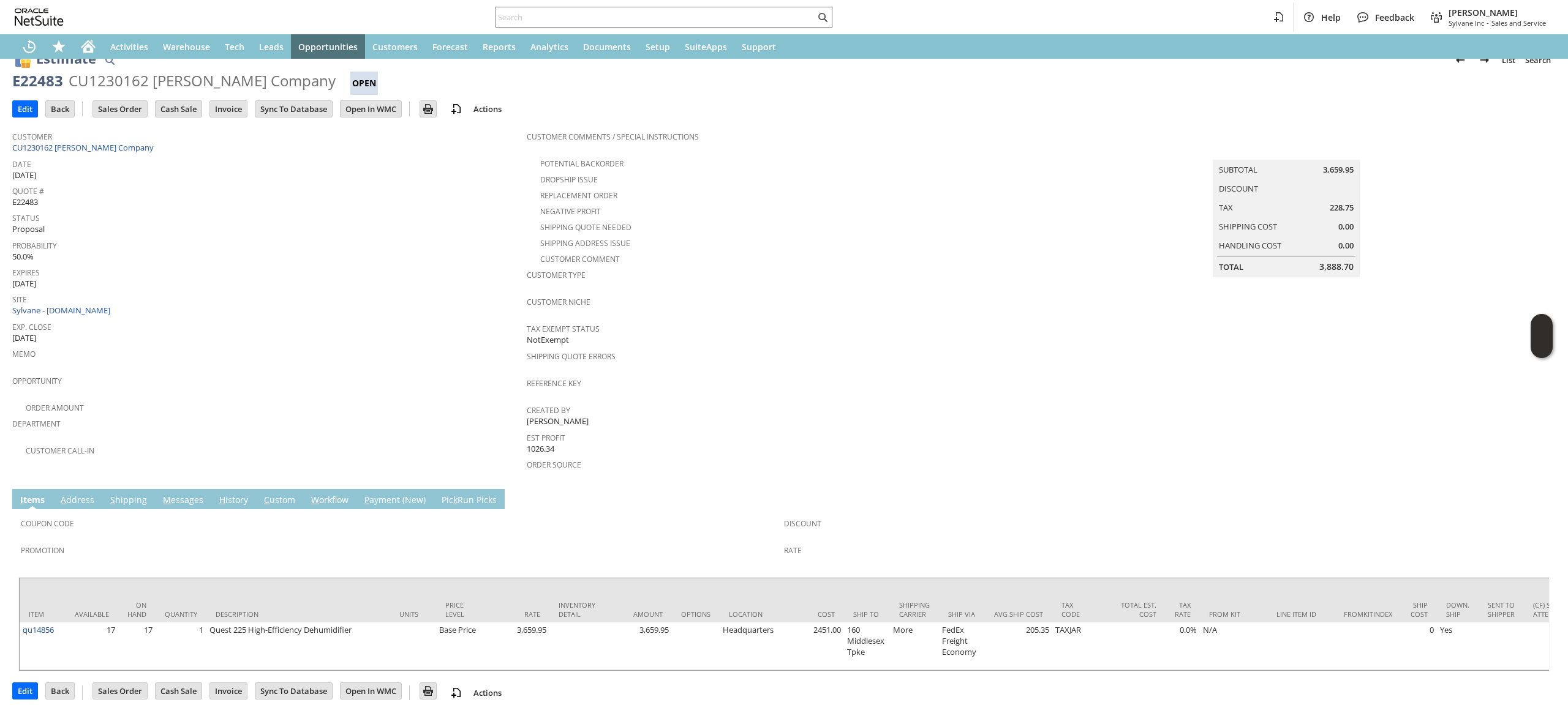
click at [211, 489] on td "H istory" at bounding box center [233, 499] width 44 height 20
click at [184, 494] on link "M essages" at bounding box center [183, 501] width 46 height 14
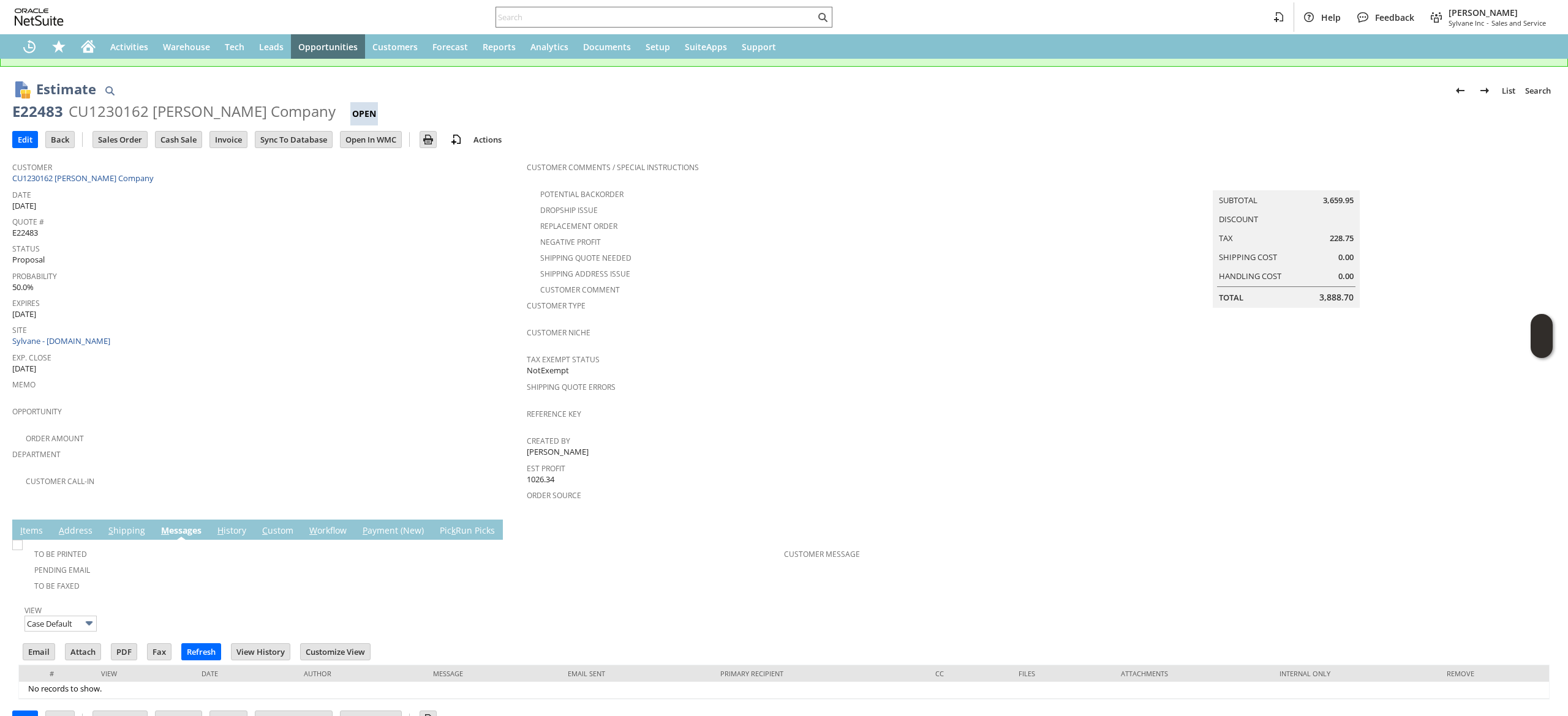
scroll to position [56, 0]
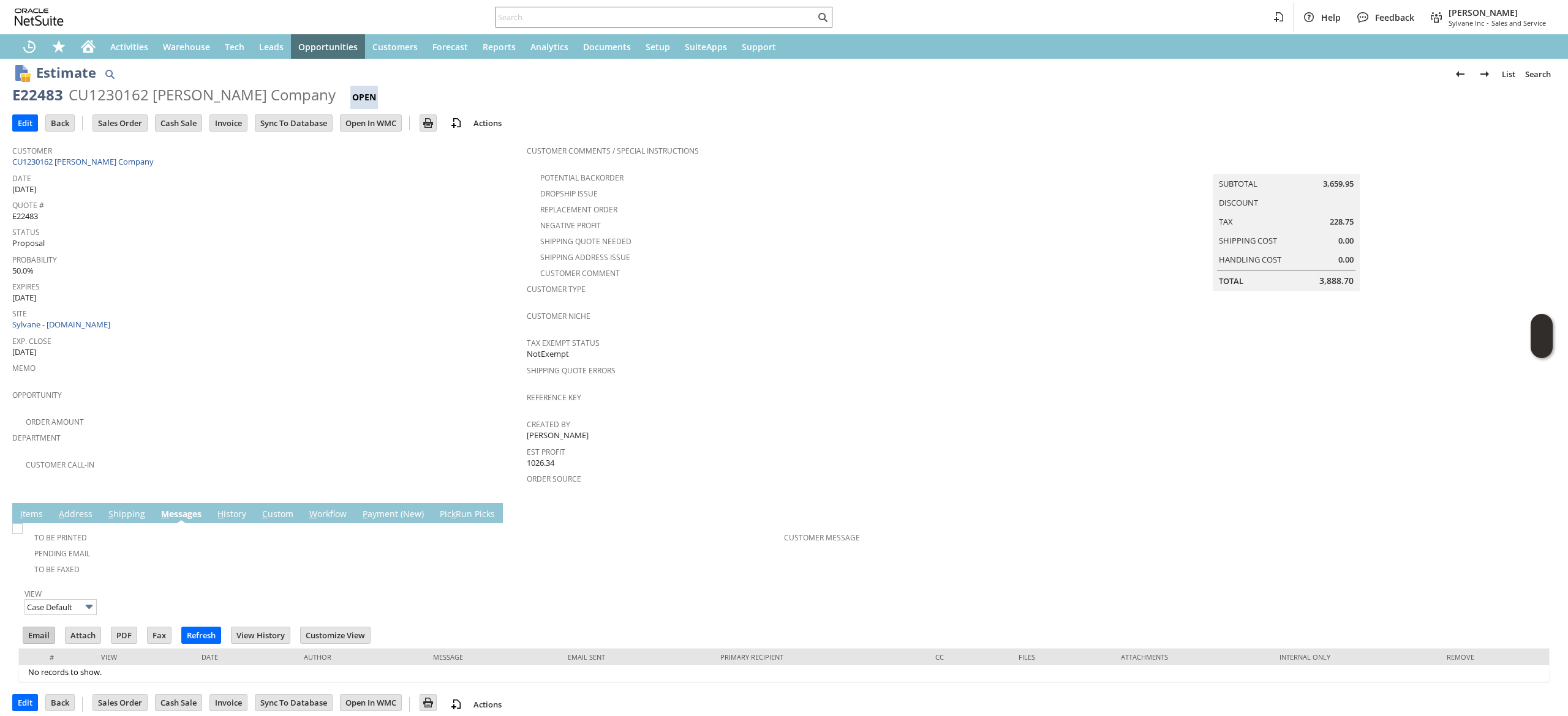
click at [40, 627] on input "Email" at bounding box center [40, 635] width 32 height 16
click at [904, 311] on span "Customer Niche" at bounding box center [781, 314] width 508 height 14
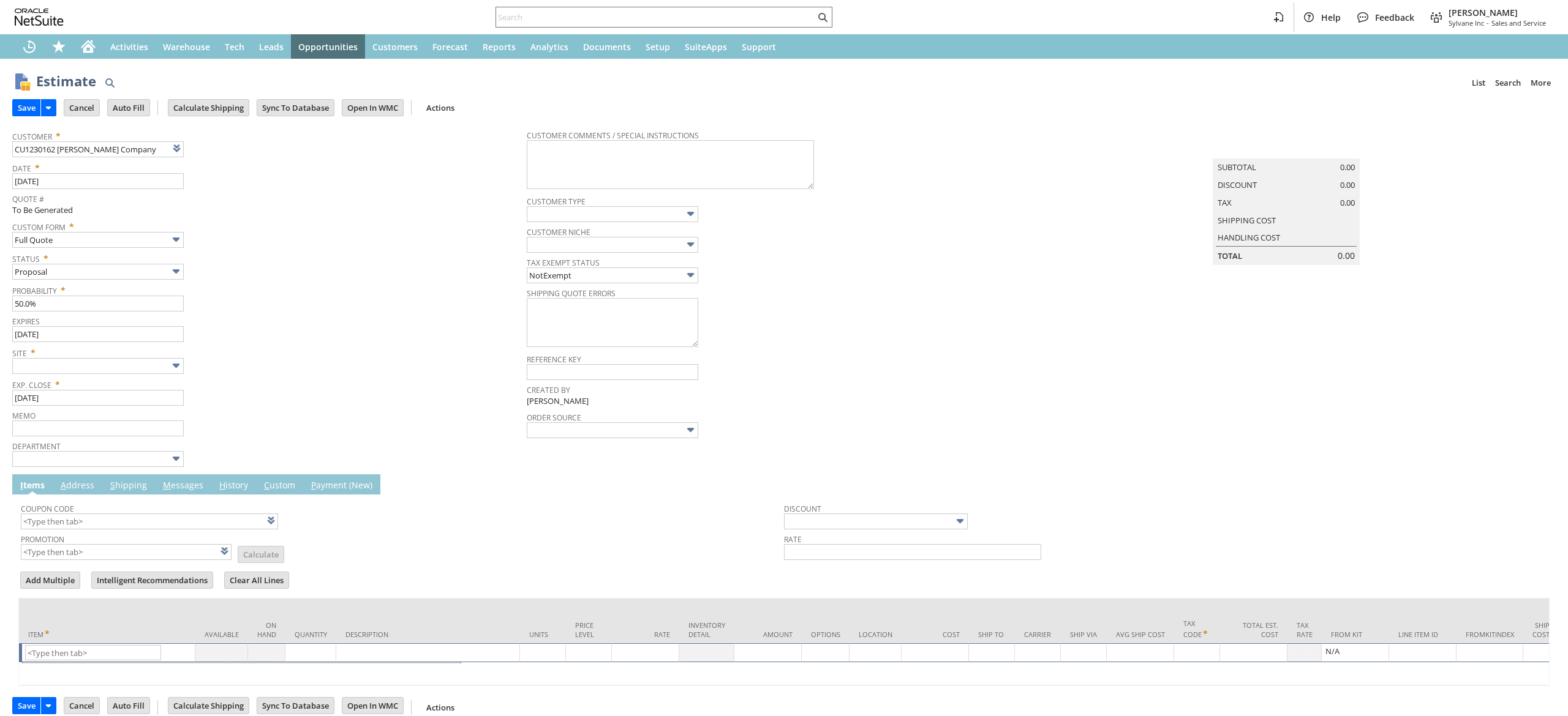
type input "[DATE]"
type input "Intelligent Recommendations ⁰"
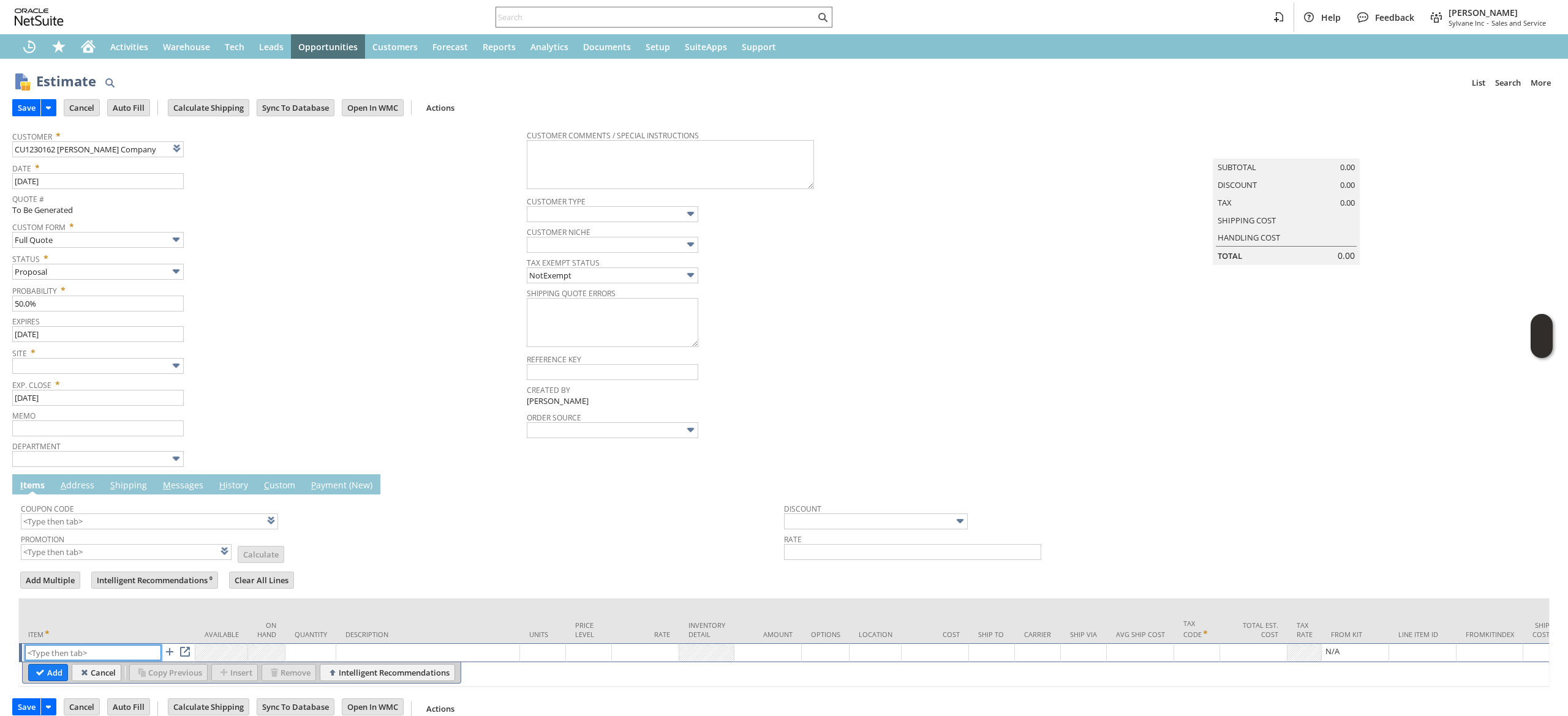
click at [76, 656] on input "text" at bounding box center [93, 652] width 136 height 15
paste input "qu12521"
drag, startPoint x: 94, startPoint y: 668, endPoint x: 521, endPoint y: 21, distance: 775.2
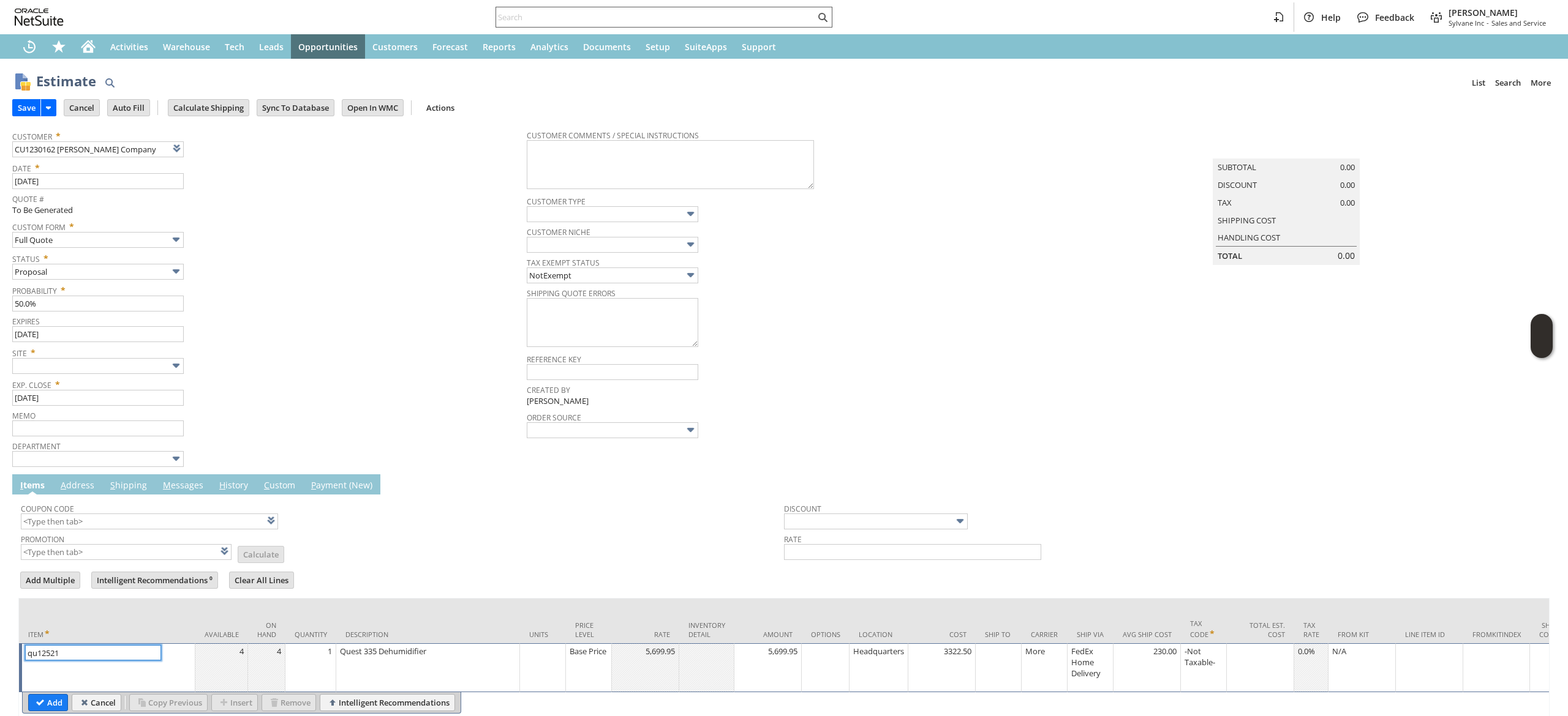
type input "qu12521"
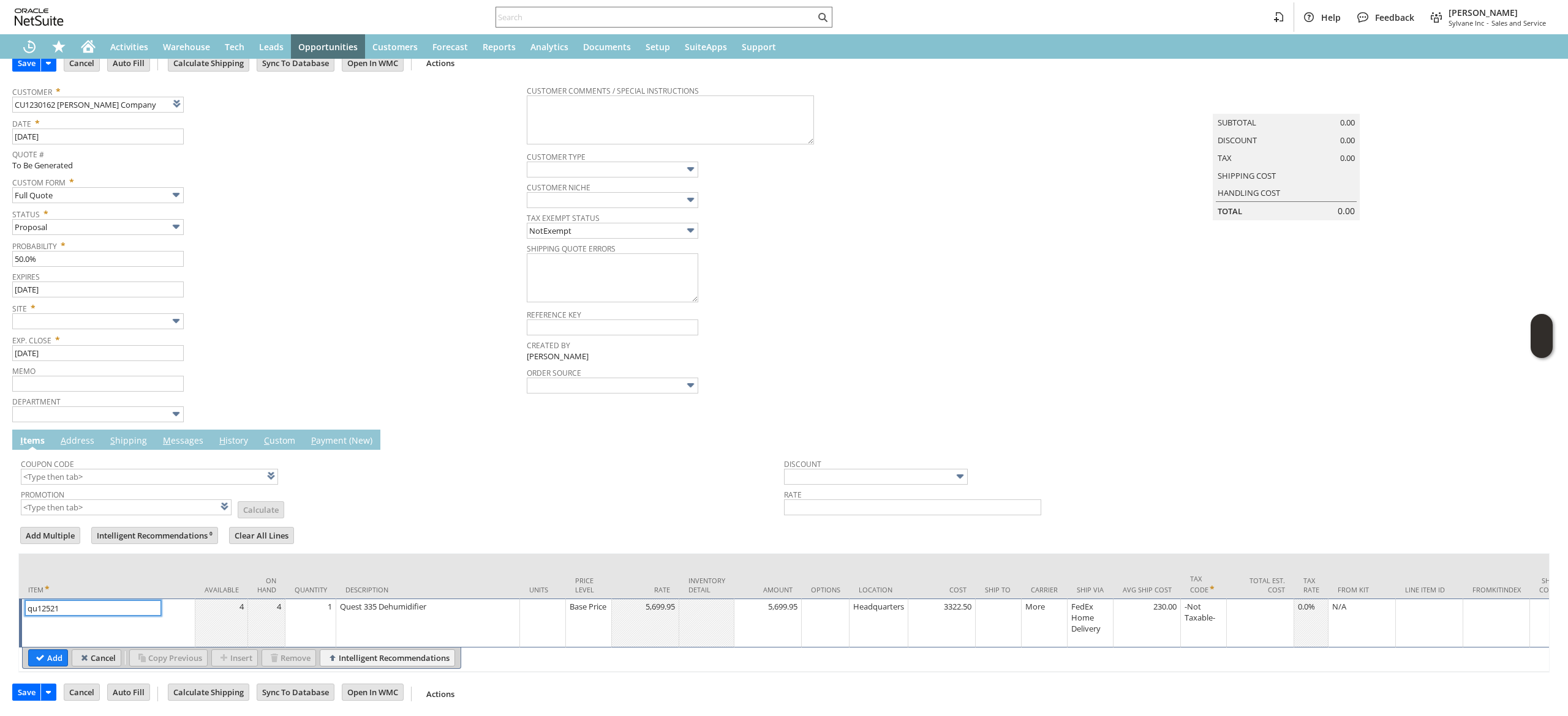
scroll to position [66, 0]
click at [54, 648] on td "Add" at bounding box center [48, 656] width 40 height 17
click at [51, 648] on td "Add" at bounding box center [48, 656] width 40 height 17
click at [47, 648] on td "Add" at bounding box center [48, 656] width 40 height 17
click at [52, 649] on input "Add" at bounding box center [47, 657] width 39 height 16
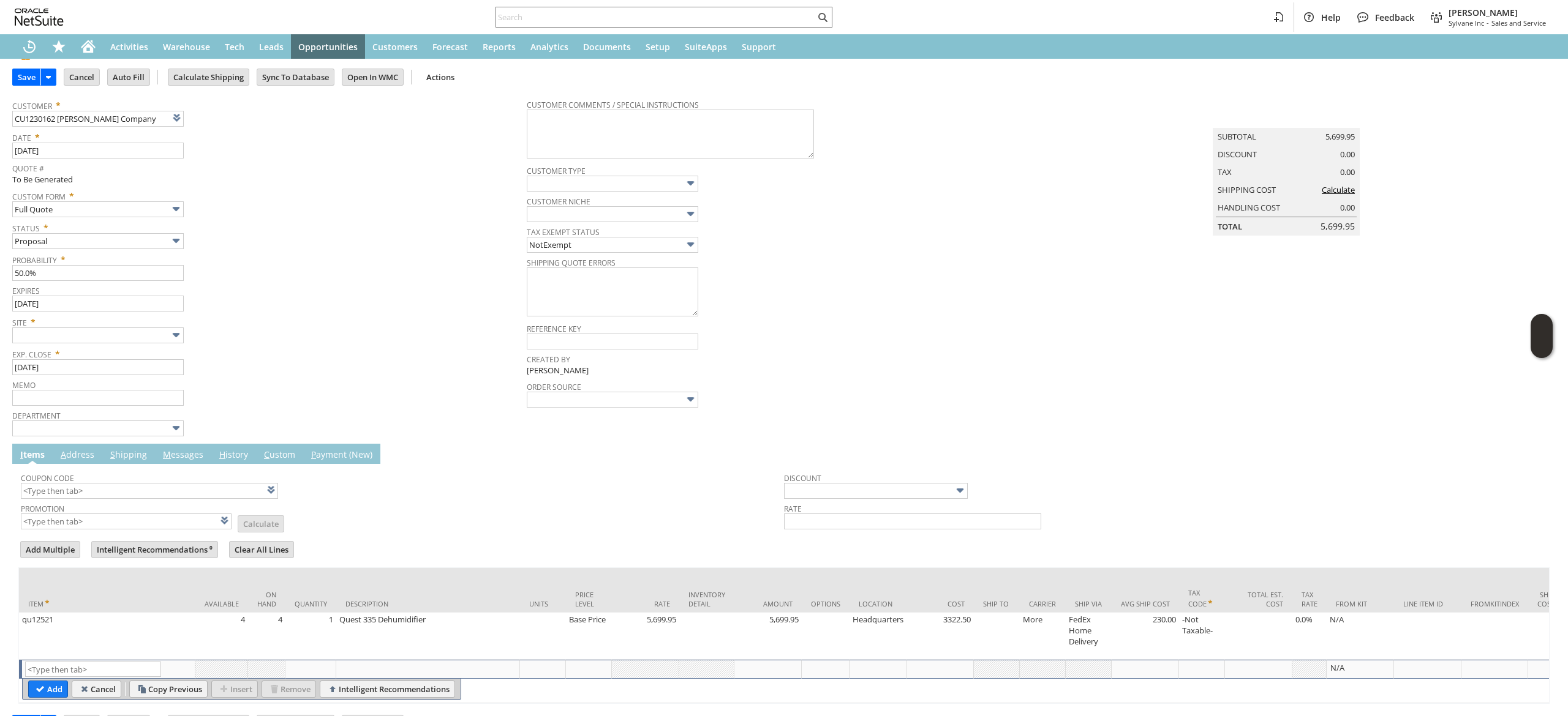
scroll to position [0, 0]
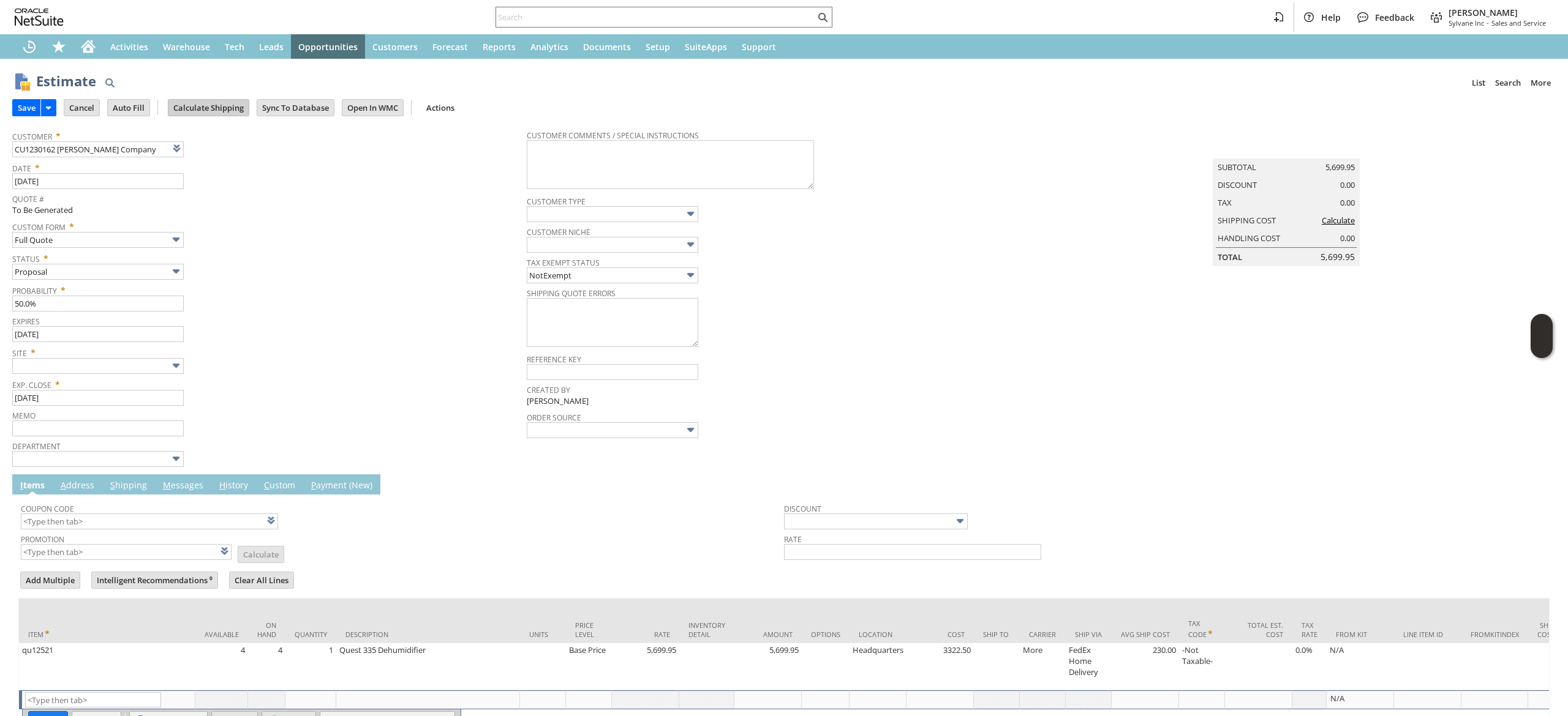
type input "Intelligent Recommendations¹⁰"
click at [228, 107] on input "Calculate Shipping" at bounding box center [207, 108] width 80 height 16
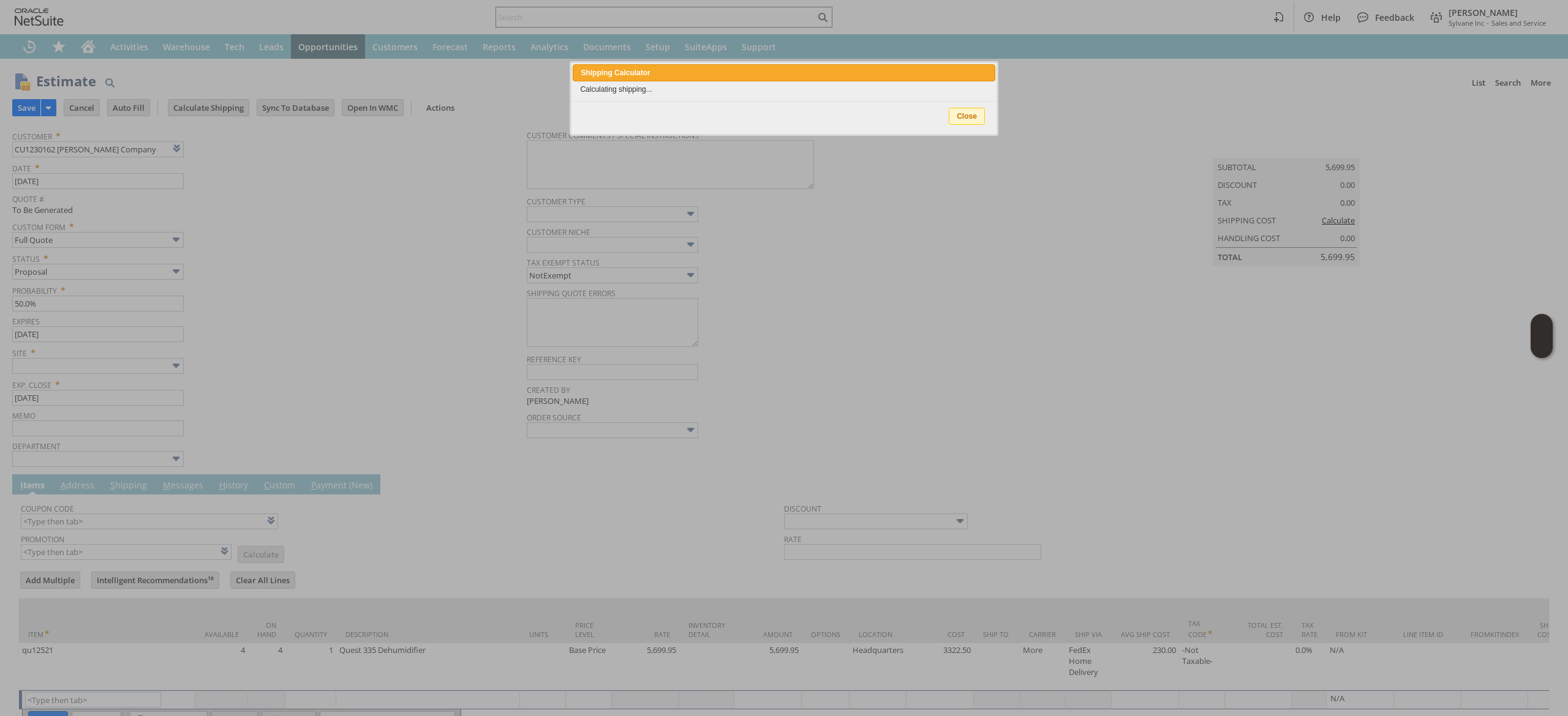
type input "Add"
type input "Copy Previous"
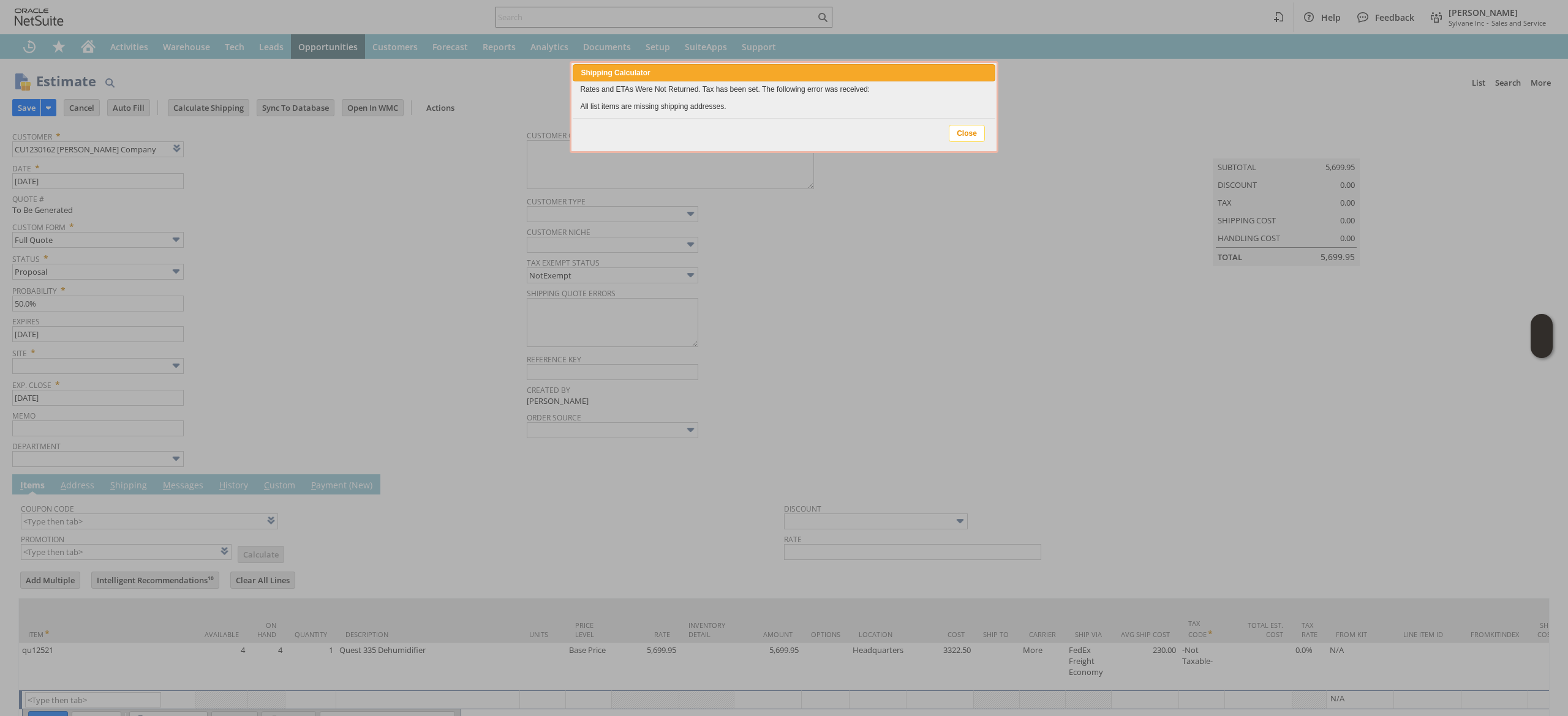
drag, startPoint x: 971, startPoint y: 128, endPoint x: 983, endPoint y: 198, distance: 71.0
click at [970, 128] on span "Close" at bounding box center [966, 133] width 35 height 16
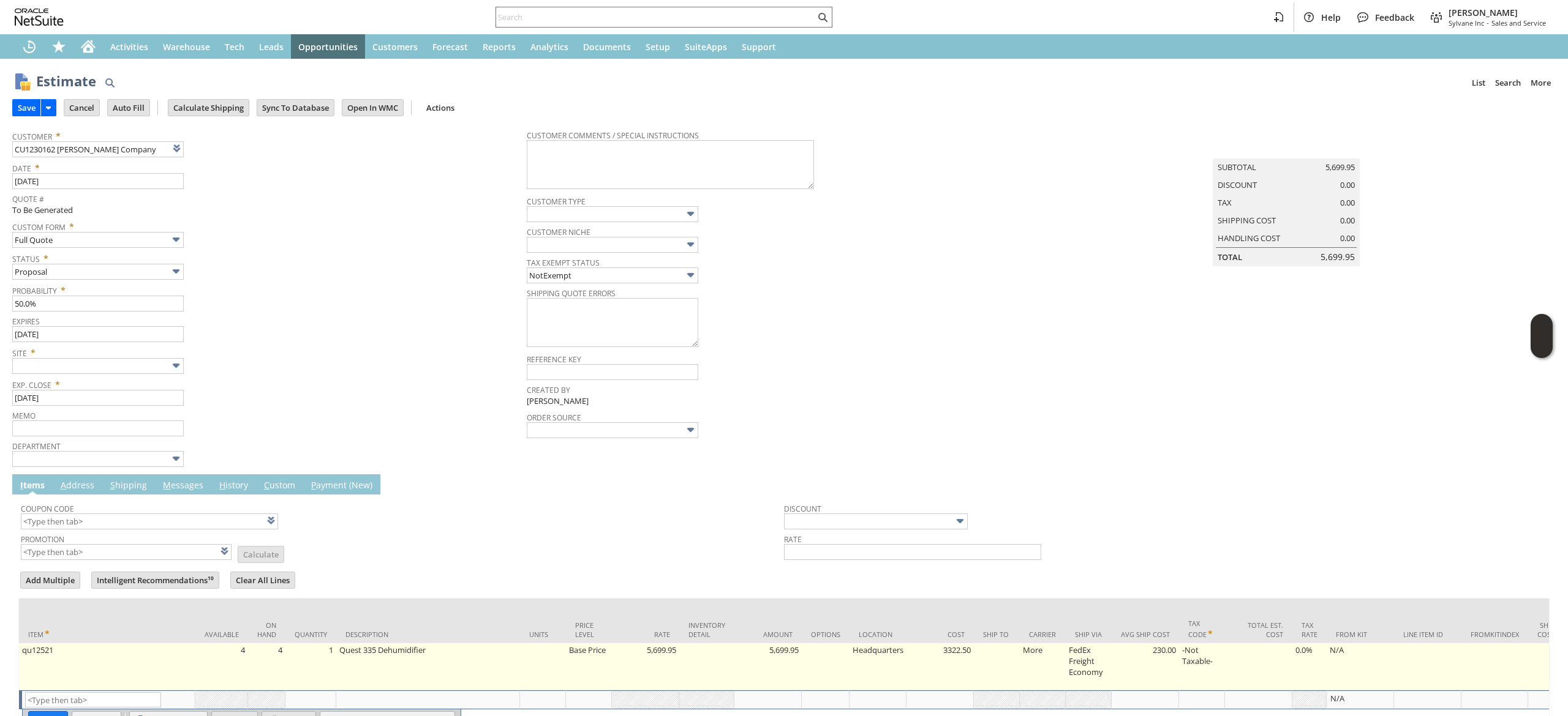
click at [1001, 663] on td at bounding box center [996, 667] width 45 height 47
type input "qu12521"
type input "OK"
type input "Make Copy"
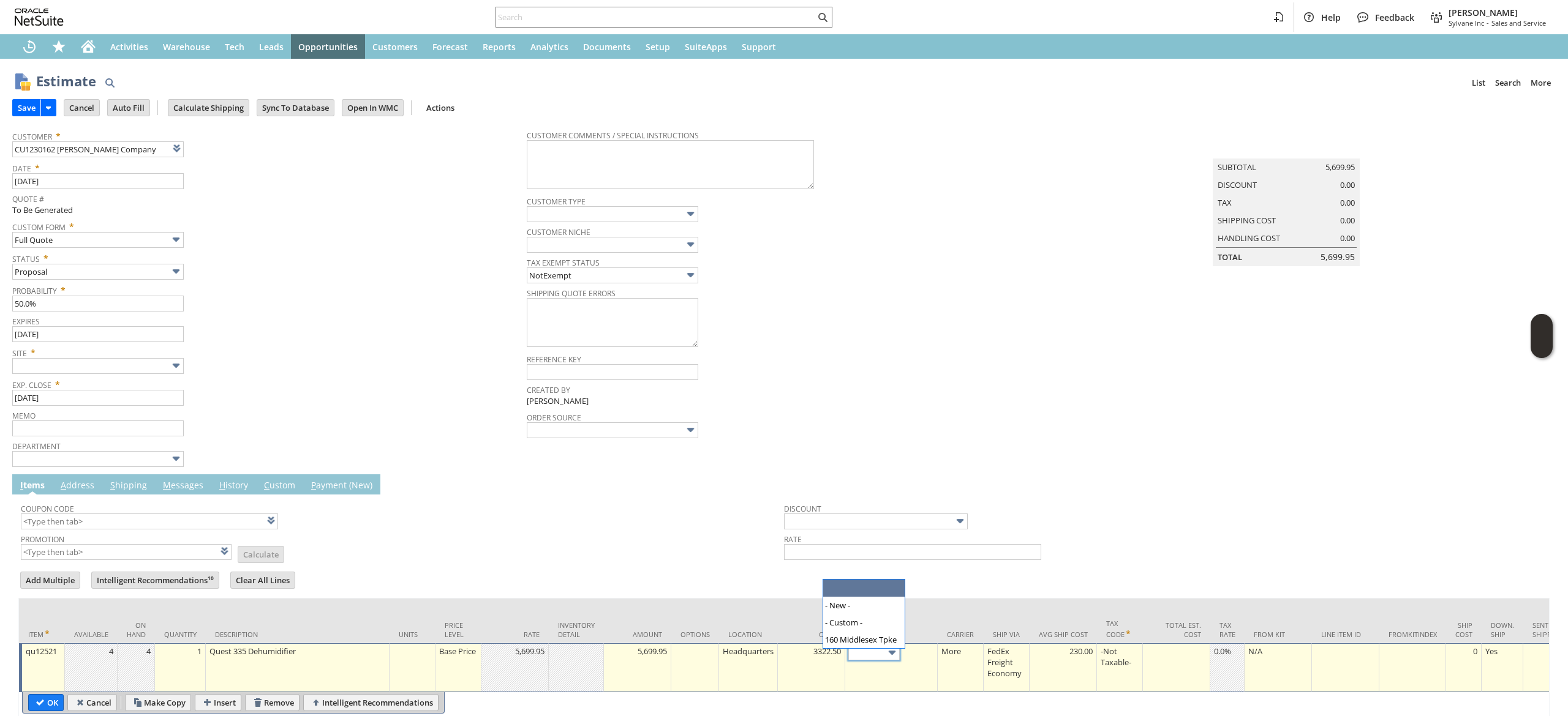
drag, startPoint x: 883, startPoint y: 659, endPoint x: 885, endPoint y: 683, distance: 24.1
click at [882, 658] on input "text" at bounding box center [873, 652] width 51 height 15
type input "160 Middlesex Tpke"
click at [46, 696] on input "OK" at bounding box center [45, 702] width 35 height 16
type input "Add"
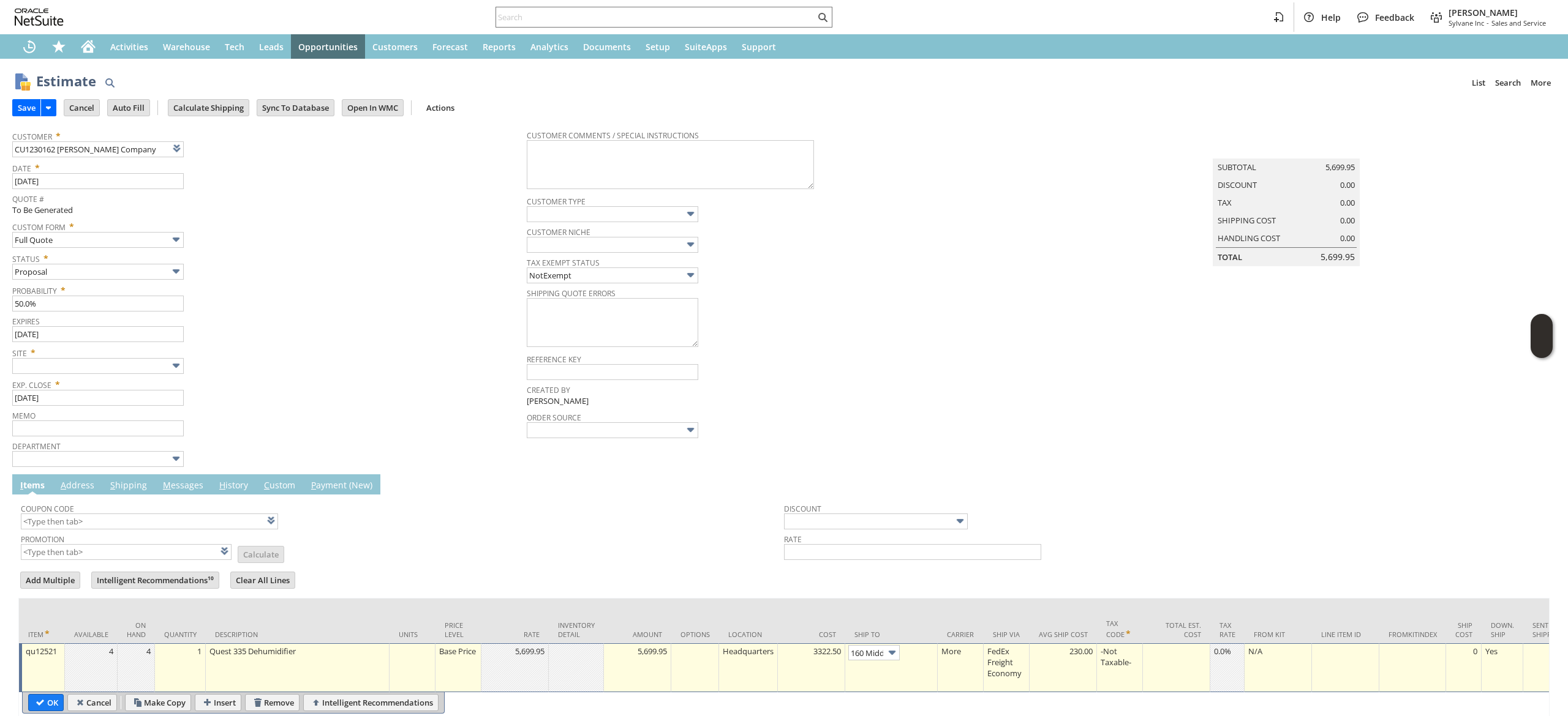
type input "Copy Previous"
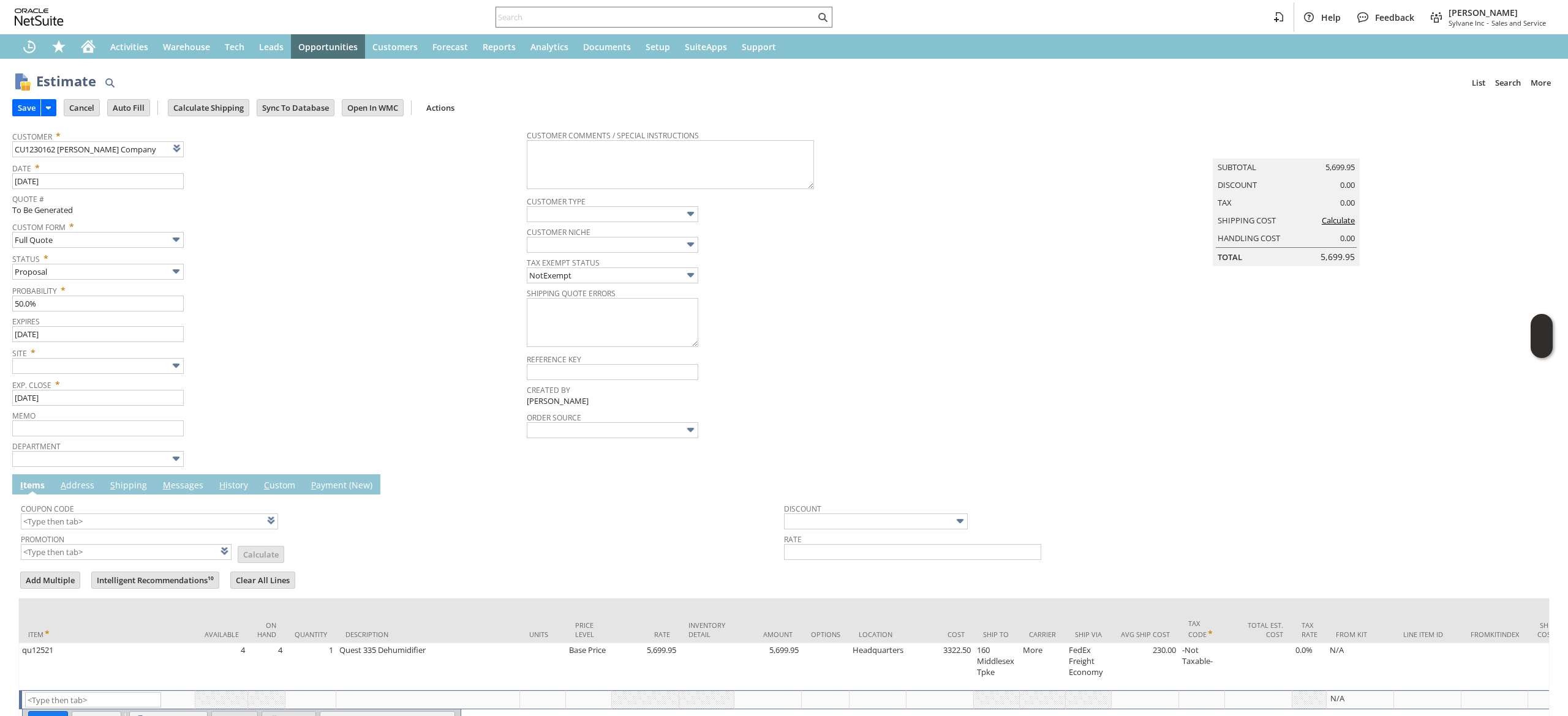
click at [120, 357] on span "Site *" at bounding box center [266, 351] width 508 height 15
click at [119, 362] on input "text" at bounding box center [98, 366] width 172 height 16
type input "Sylvane - [DOMAIN_NAME]"
click at [246, 116] on td "Calculate Shipping" at bounding box center [208, 107] width 81 height 17
click at [249, 109] on td "Calculate Shipping" at bounding box center [208, 107] width 81 height 17
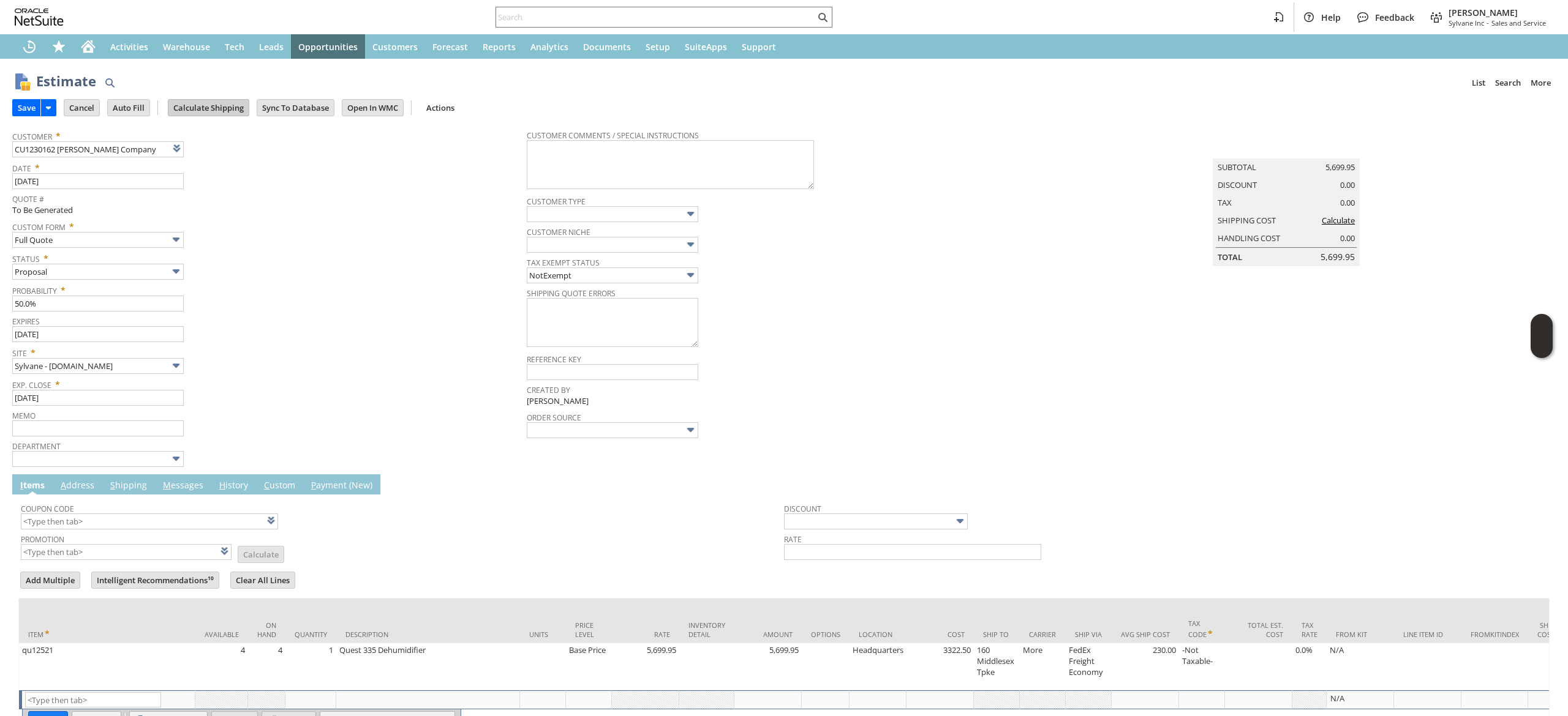
click at [231, 109] on input "Calculate Shipping" at bounding box center [207, 108] width 80 height 16
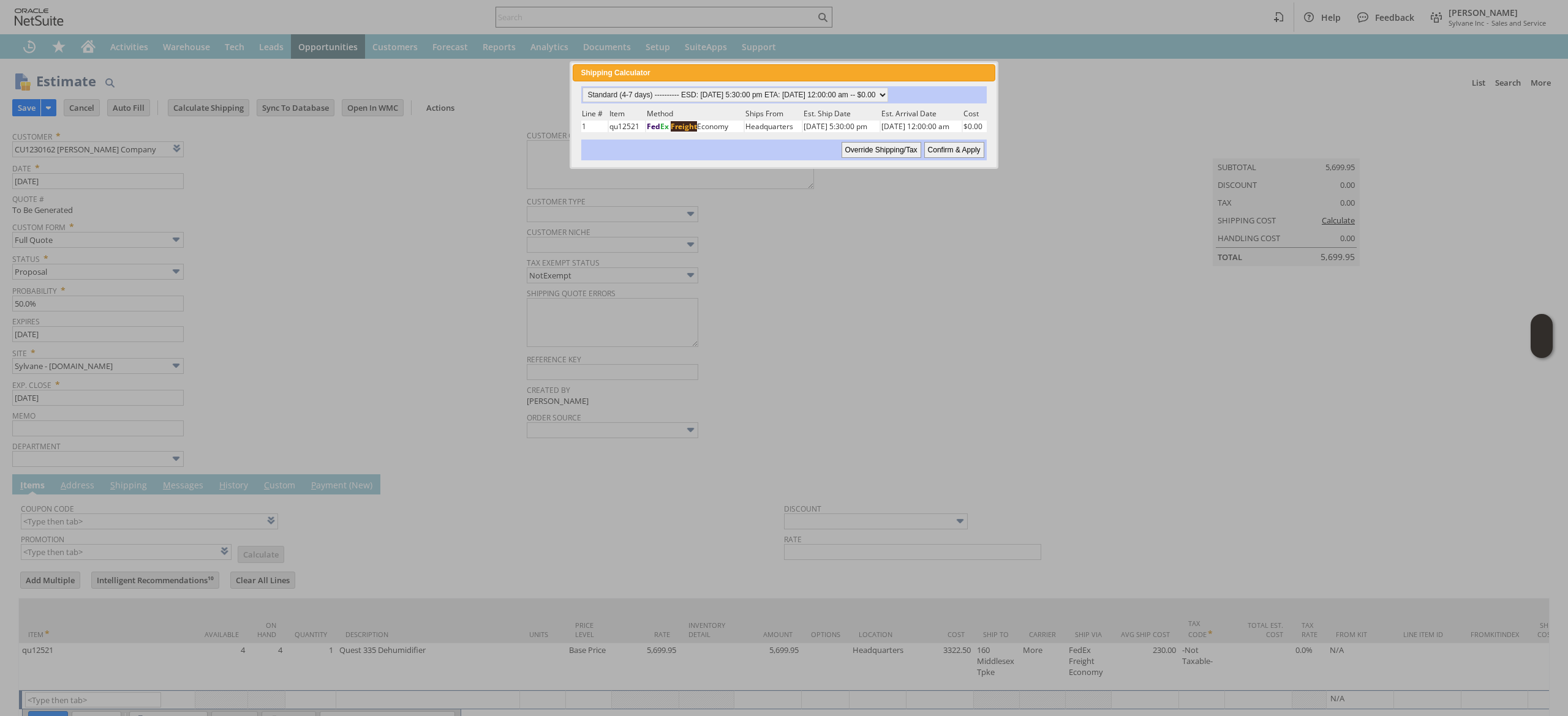
click at [824, 102] on div "Standard (4-7 days) ---------- ESD: 08/27/2025 5:30:00 pm ETA: 09/04/2025 12:00…" at bounding box center [784, 94] width 405 height 17
click at [826, 104] on div "Standard (4-7 days) ---------- ESD: 08/27/2025 5:30:00 pm ETA: 09/04/2025 12:00…" at bounding box center [784, 122] width 407 height 74
click at [834, 101] on select "Standard (4-7 days) ---------- ESD: 08/27/2025 5:30:00 pm ETA: 09/04/2025 12:00…" at bounding box center [734, 95] width 305 height 15
click at [582, 88] on select "Standard (4-7 days) ---------- ESD: 08/27/2025 5:30:00 pm ETA: 09/04/2025 12:00…" at bounding box center [734, 95] width 305 height 15
click at [947, 151] on input "Confirm & Apply" at bounding box center [953, 150] width 60 height 16
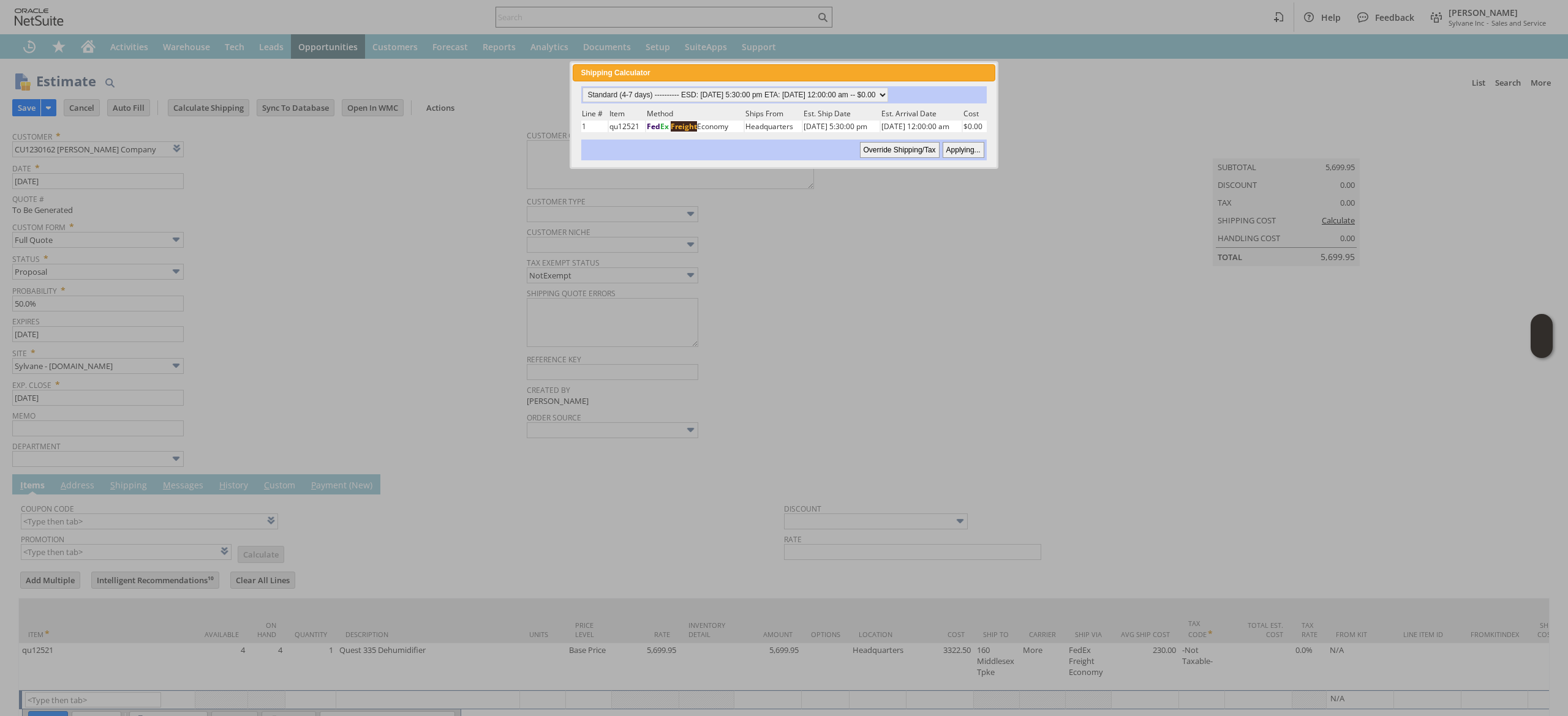
type input "Add"
type input "Copy Previous"
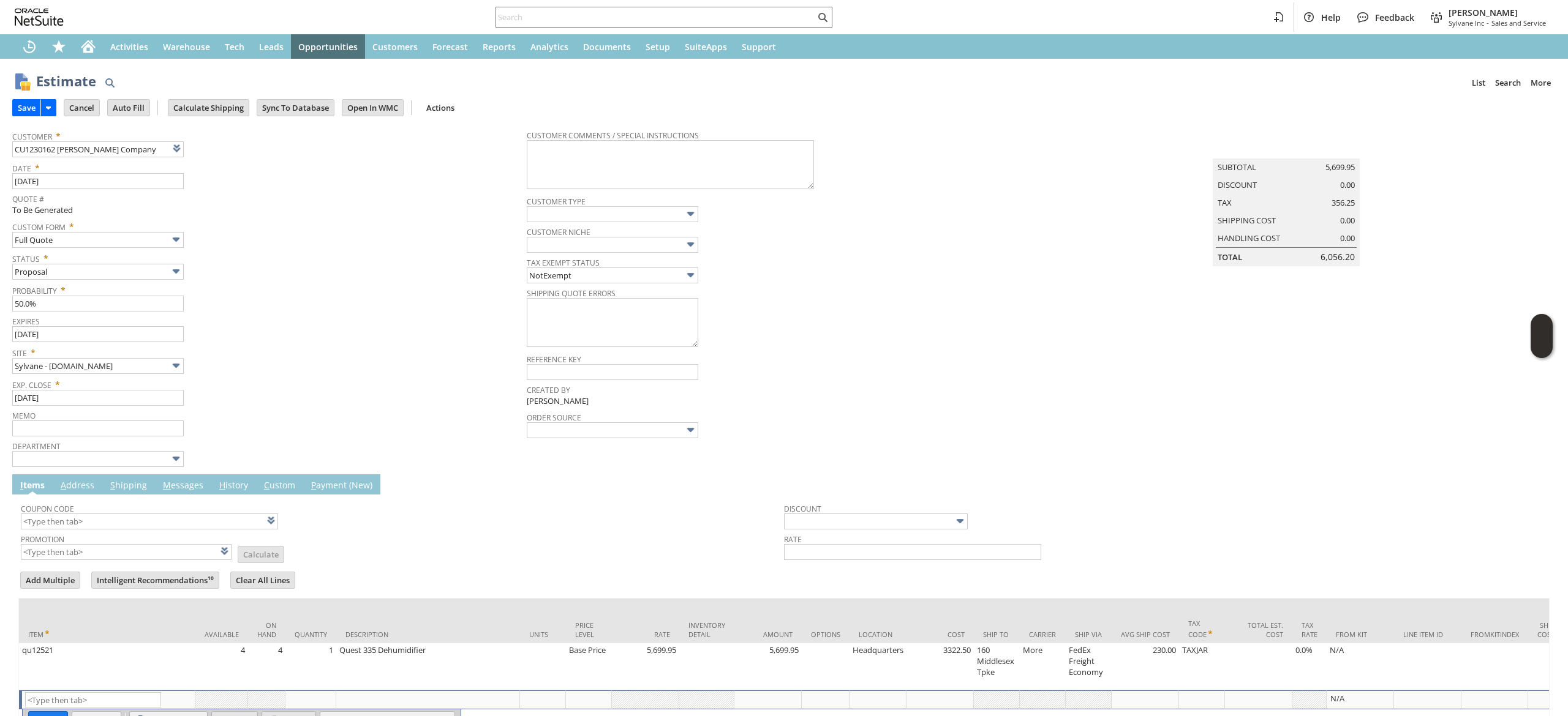
click at [85, 499] on td "Coupon Code" at bounding box center [402, 514] width 763 height 34
click at [86, 476] on td "A ddress" at bounding box center [77, 484] width 49 height 20
click at [77, 482] on link "A ddress" at bounding box center [77, 486] width 40 height 14
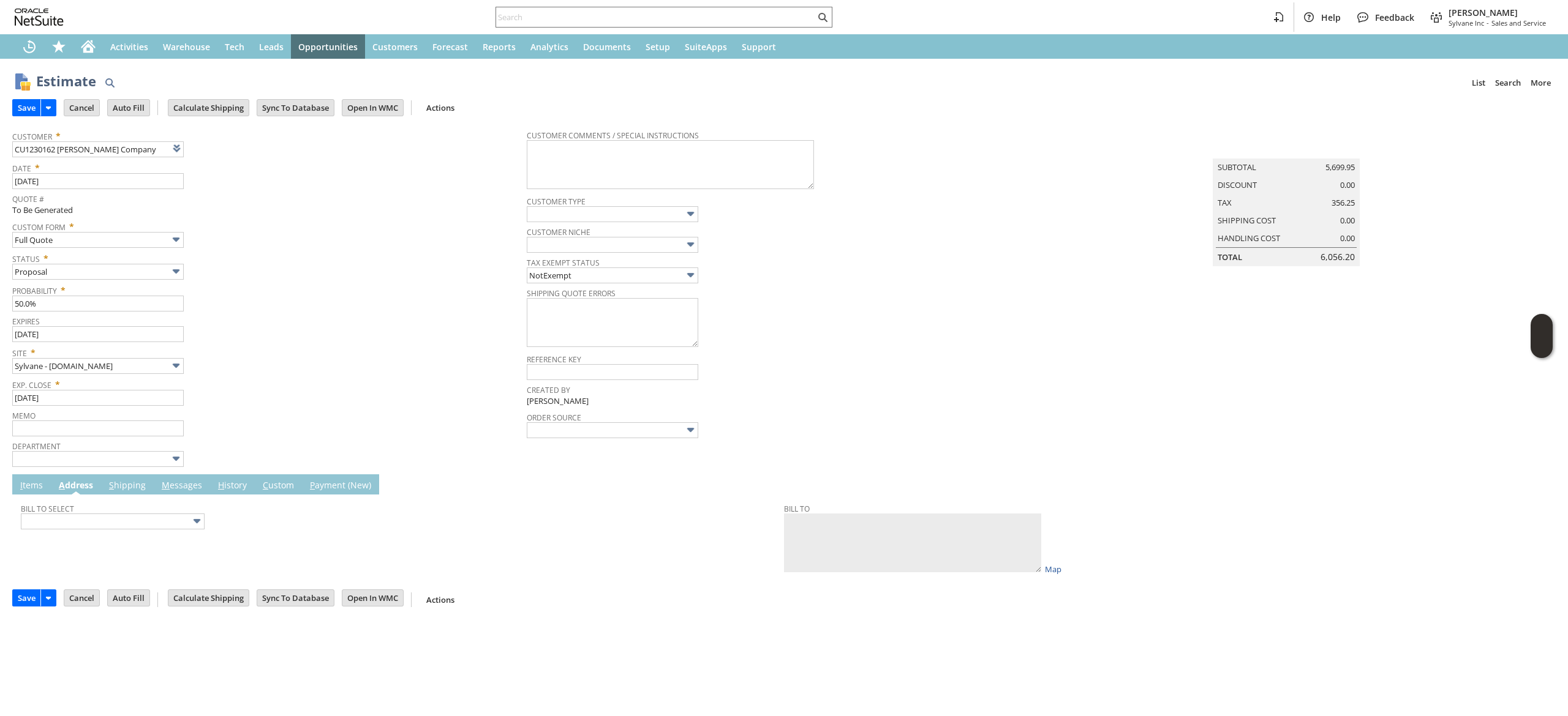
click at [183, 495] on td "Bill To Select Bill To Map" at bounding box center [784, 536] width 1530 height 84
click at [188, 493] on link "M essages" at bounding box center [182, 486] width 46 height 14
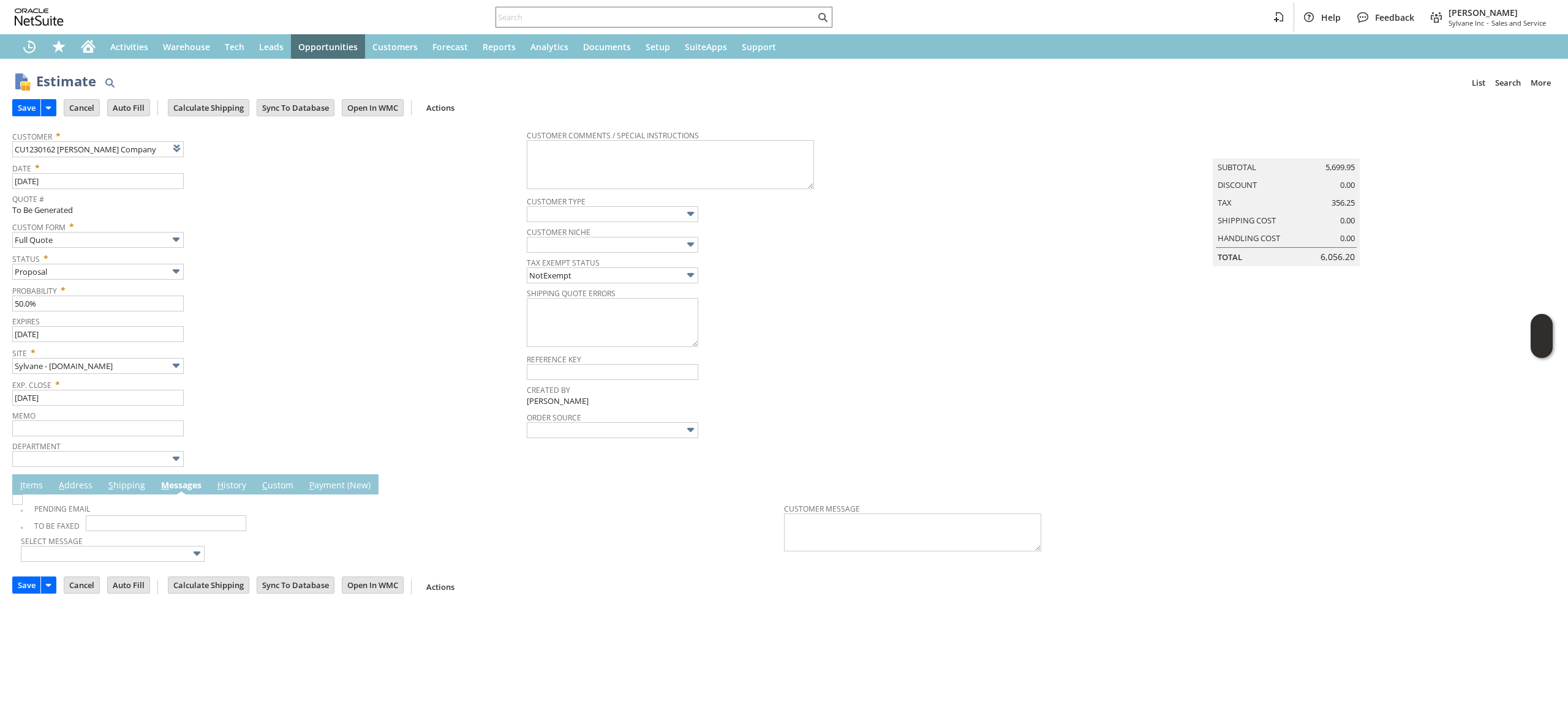
click at [23, 505] on img at bounding box center [17, 500] width 11 height 11
click at [23, 504] on img at bounding box center [17, 500] width 11 height 11
checkbox input "false"
click at [33, 489] on link "I tems" at bounding box center [31, 486] width 29 height 14
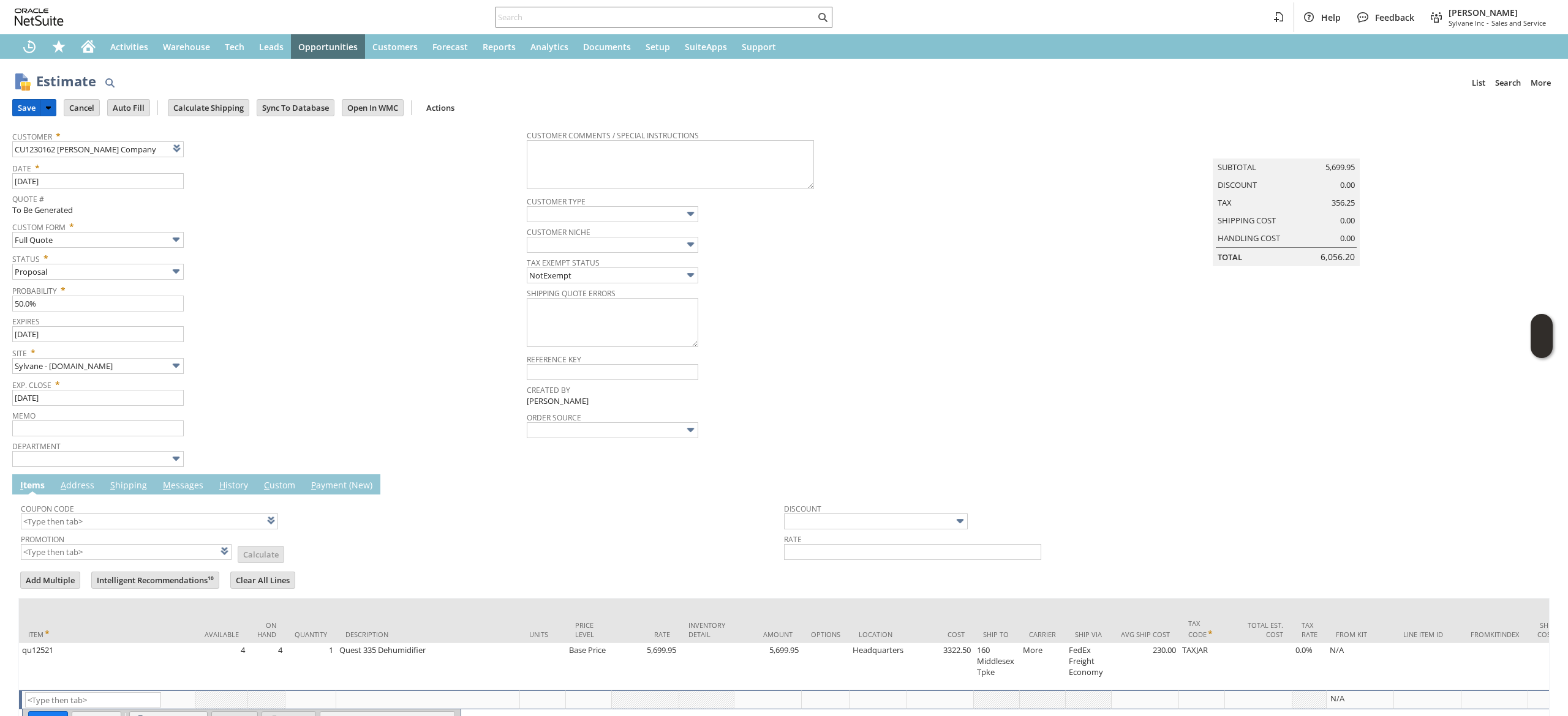
drag, startPoint x: 28, startPoint y: 112, endPoint x: 159, endPoint y: 226, distance: 173.7
click at [27, 112] on input "Save" at bounding box center [27, 108] width 28 height 16
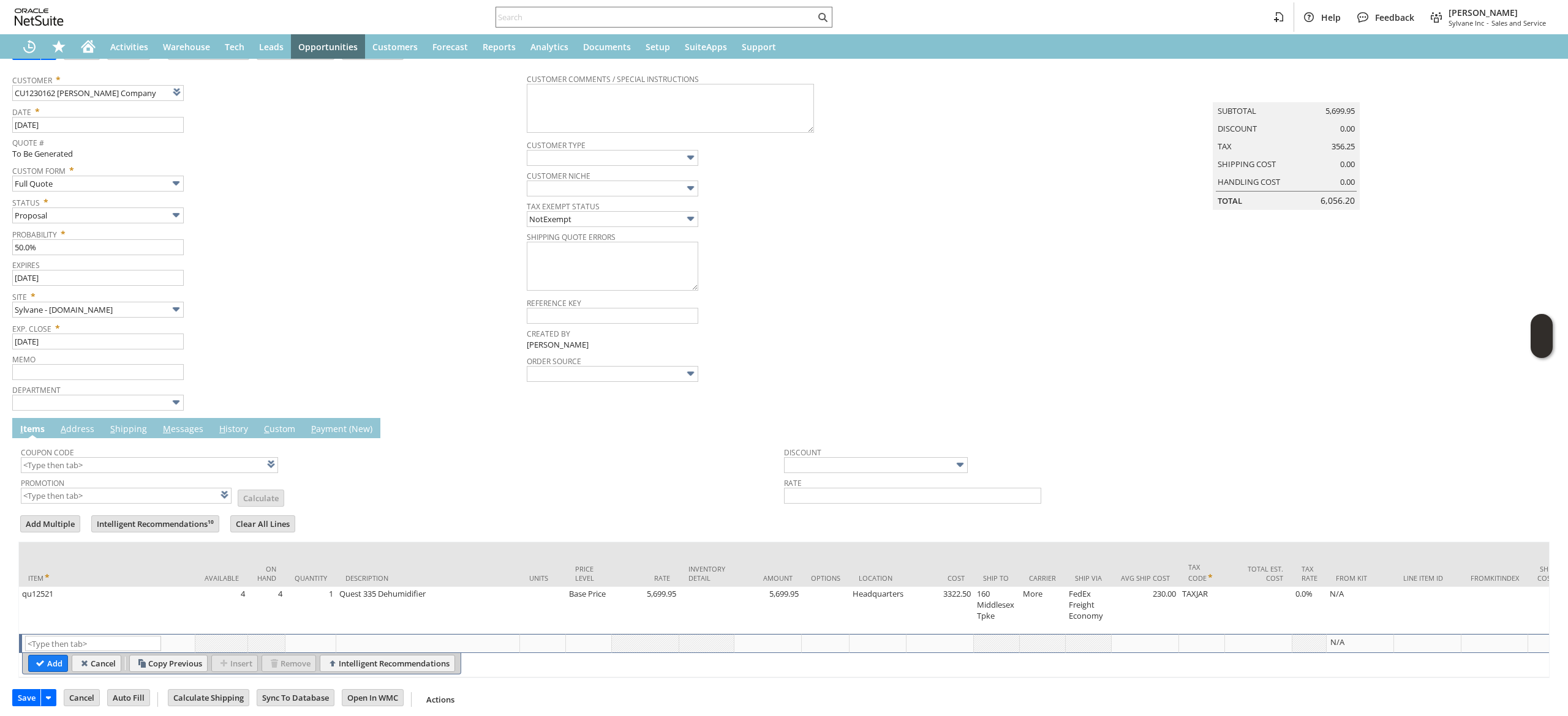
scroll to position [83, 0]
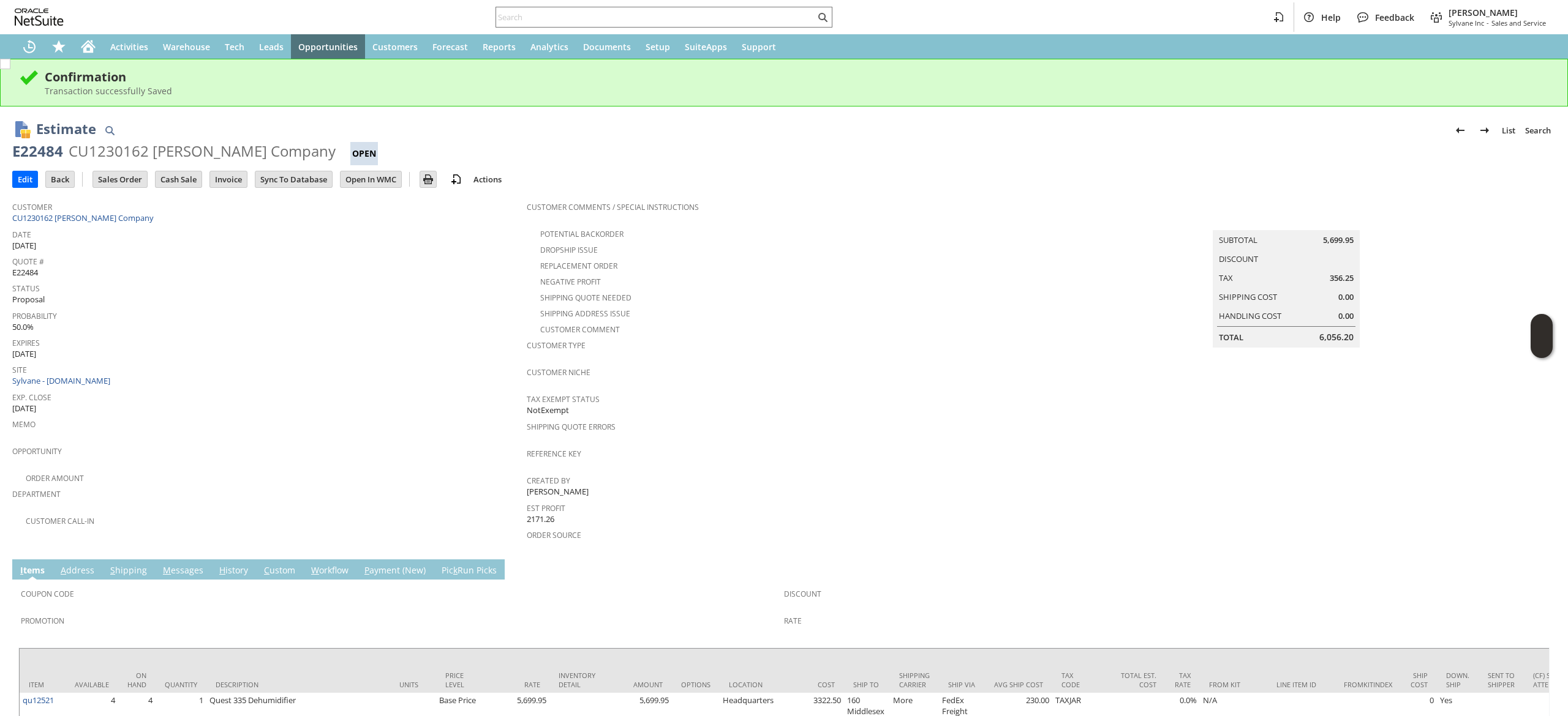
click at [180, 564] on link "M essages" at bounding box center [183, 571] width 46 height 14
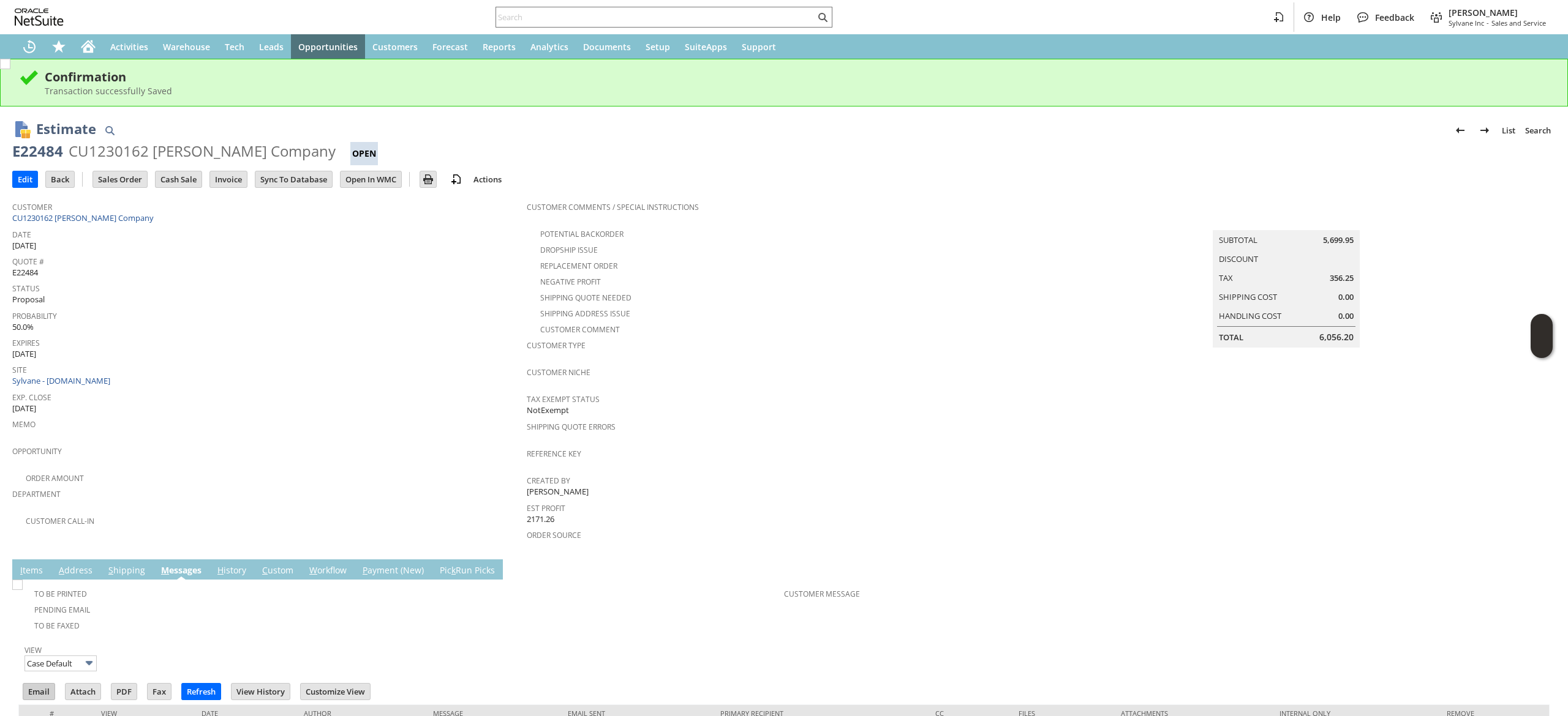
click at [36, 683] on input "Email" at bounding box center [40, 691] width 32 height 16
click at [970, 322] on tbody "Customer Comments / Special Instructions Potential Backorder Dropship Issue Rep…" at bounding box center [784, 374] width 515 height 358
